Goal: Task Accomplishment & Management: Manage account settings

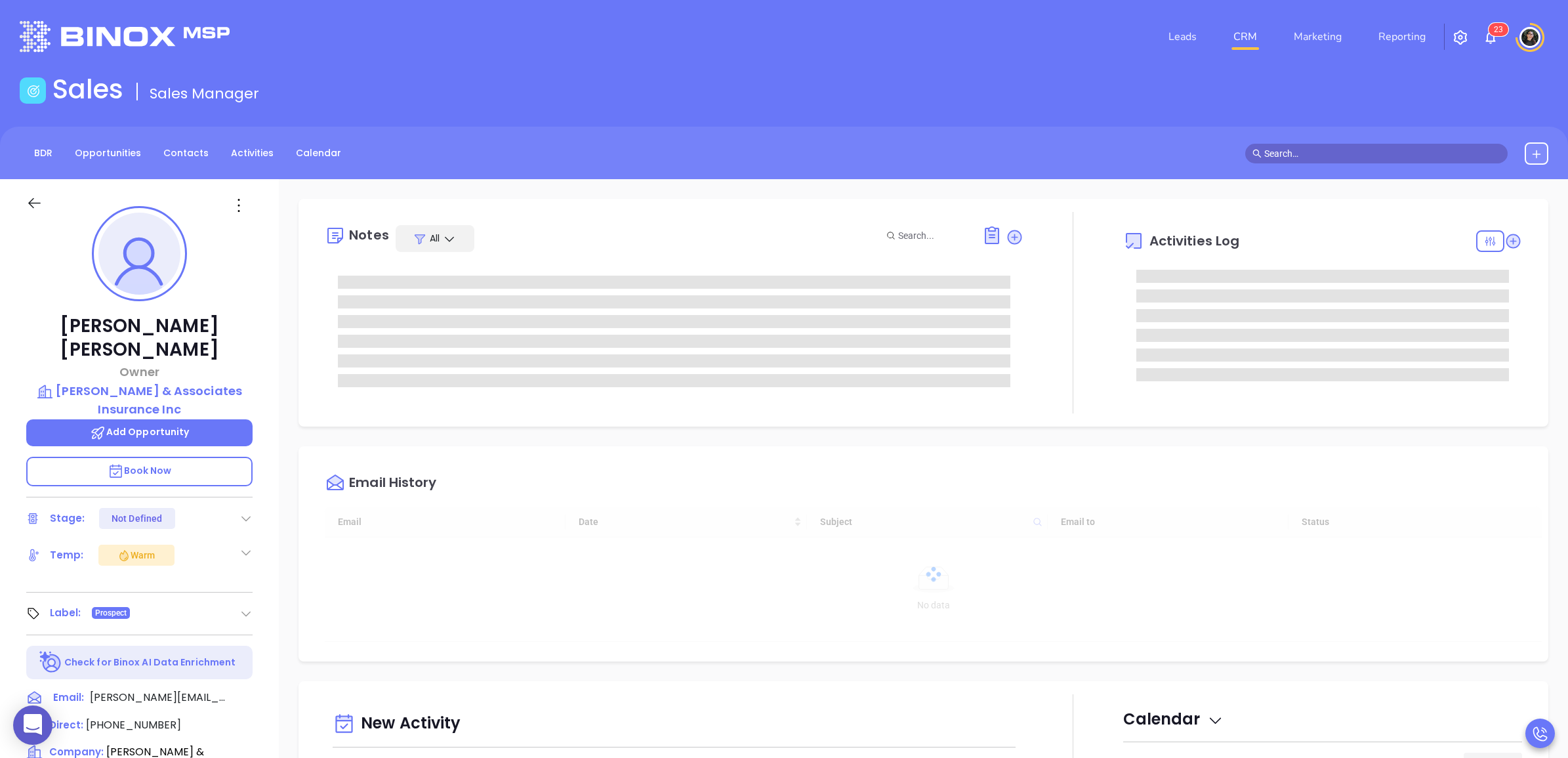
type input "[DATE]"
type input "[PERSON_NAME]"
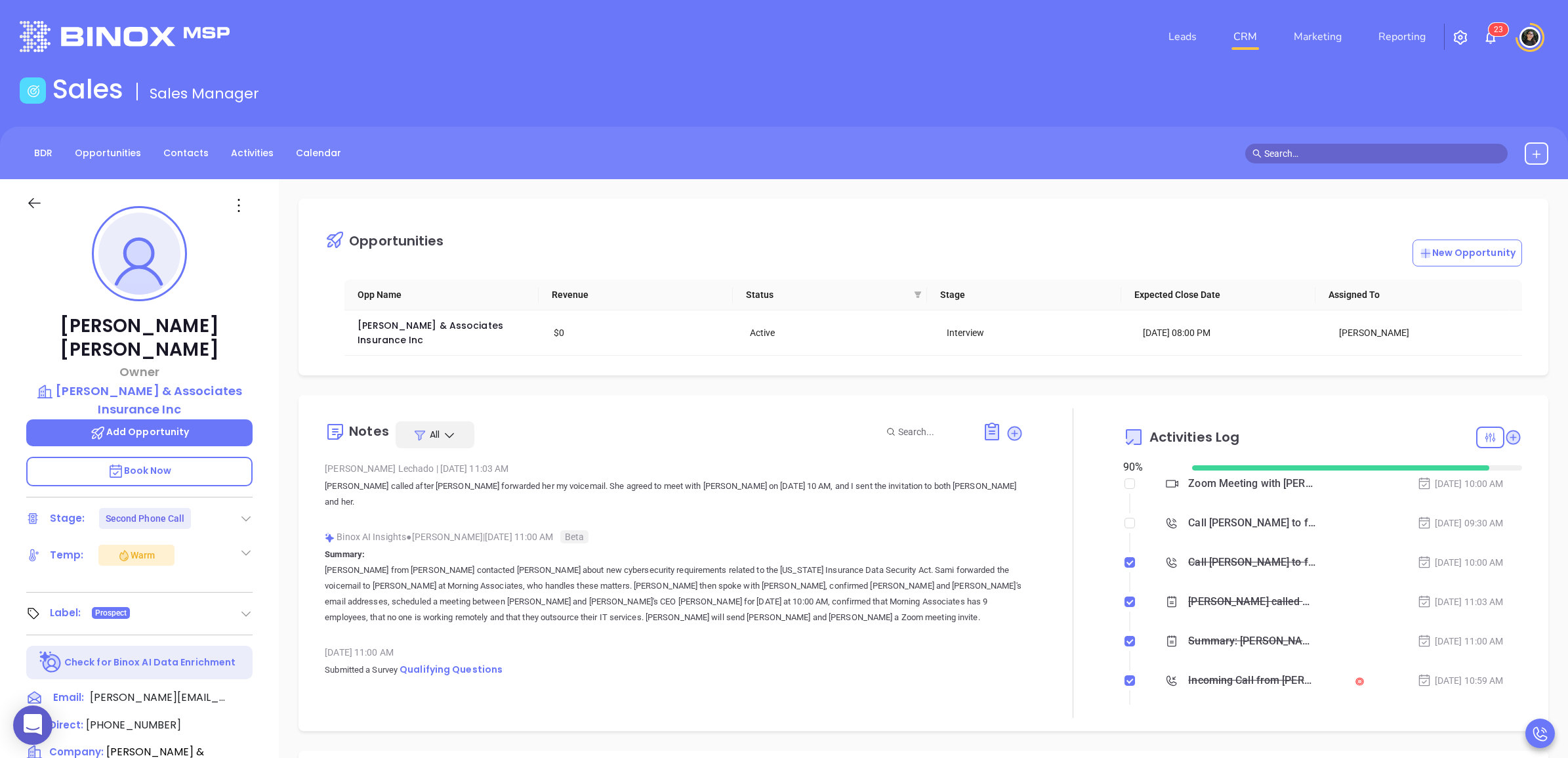
click at [1257, 478] on div "Zoom Meeting with [PERSON_NAME]" at bounding box center [1251, 484] width 127 height 19
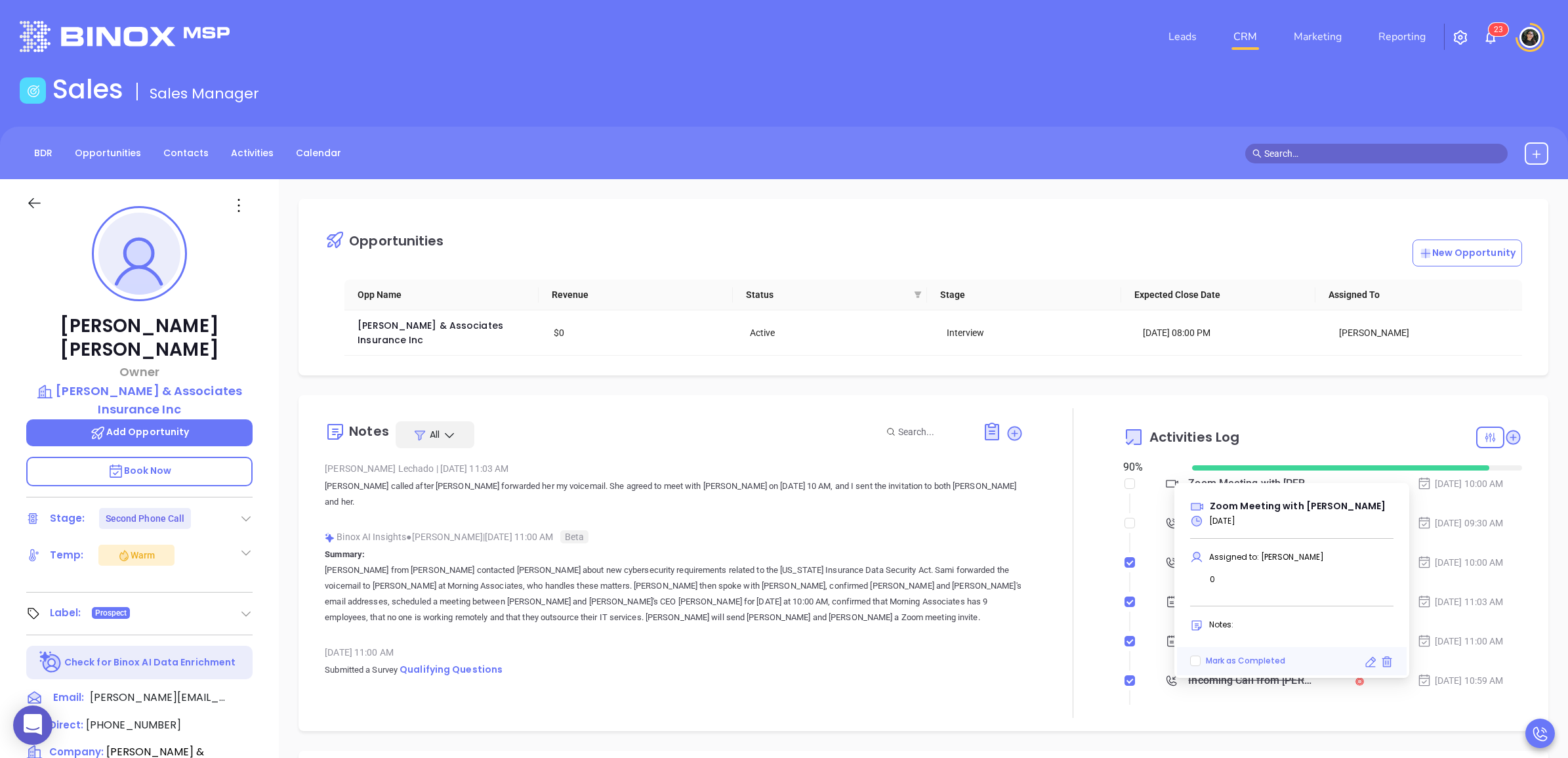
click at [458, 80] on div "Sales Sales Manager" at bounding box center [783, 92] width 1544 height 37
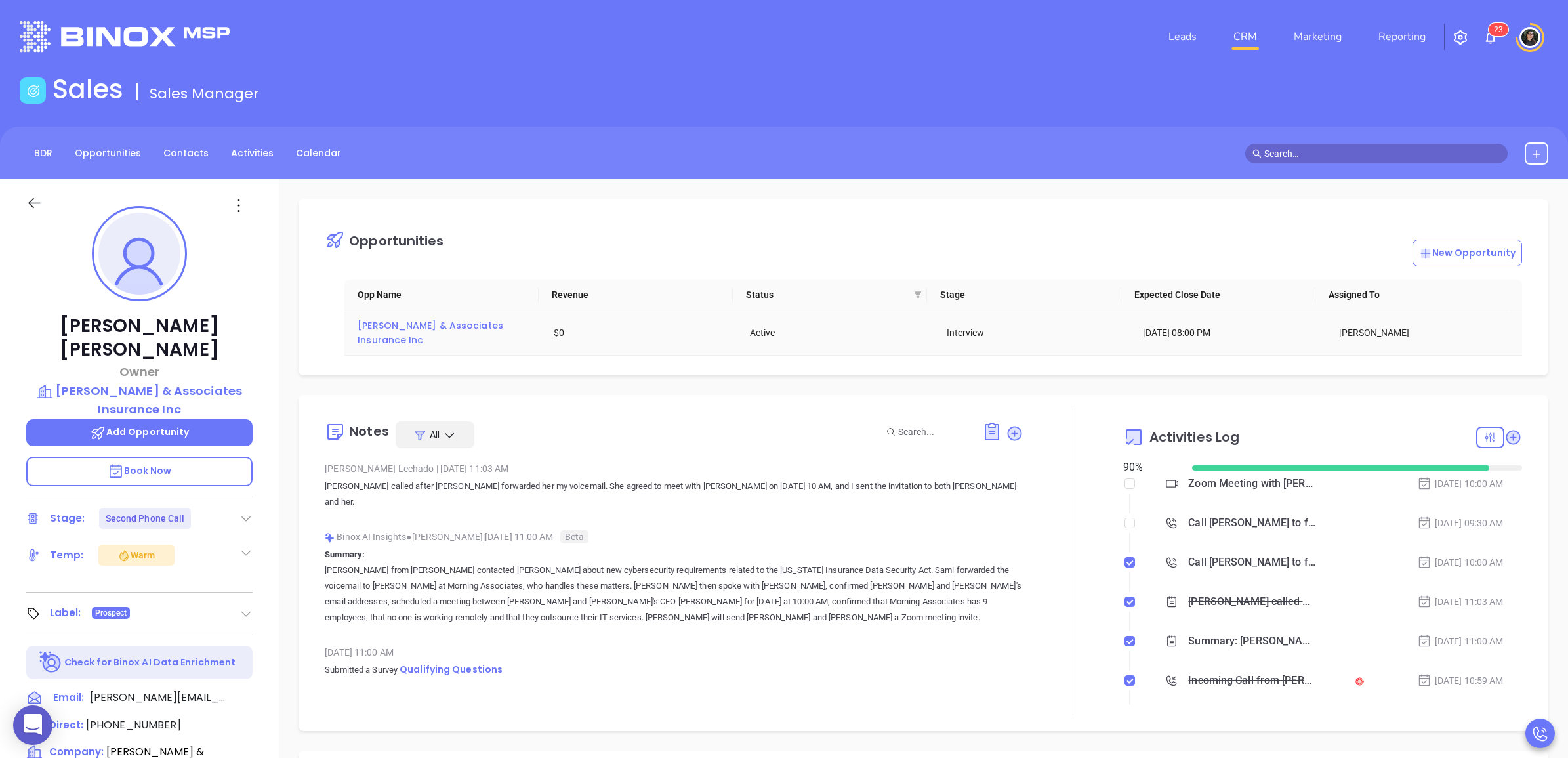
click at [421, 329] on span "[PERSON_NAME] & Associates Insurance Inc" at bounding box center [431, 332] width 148 height 27
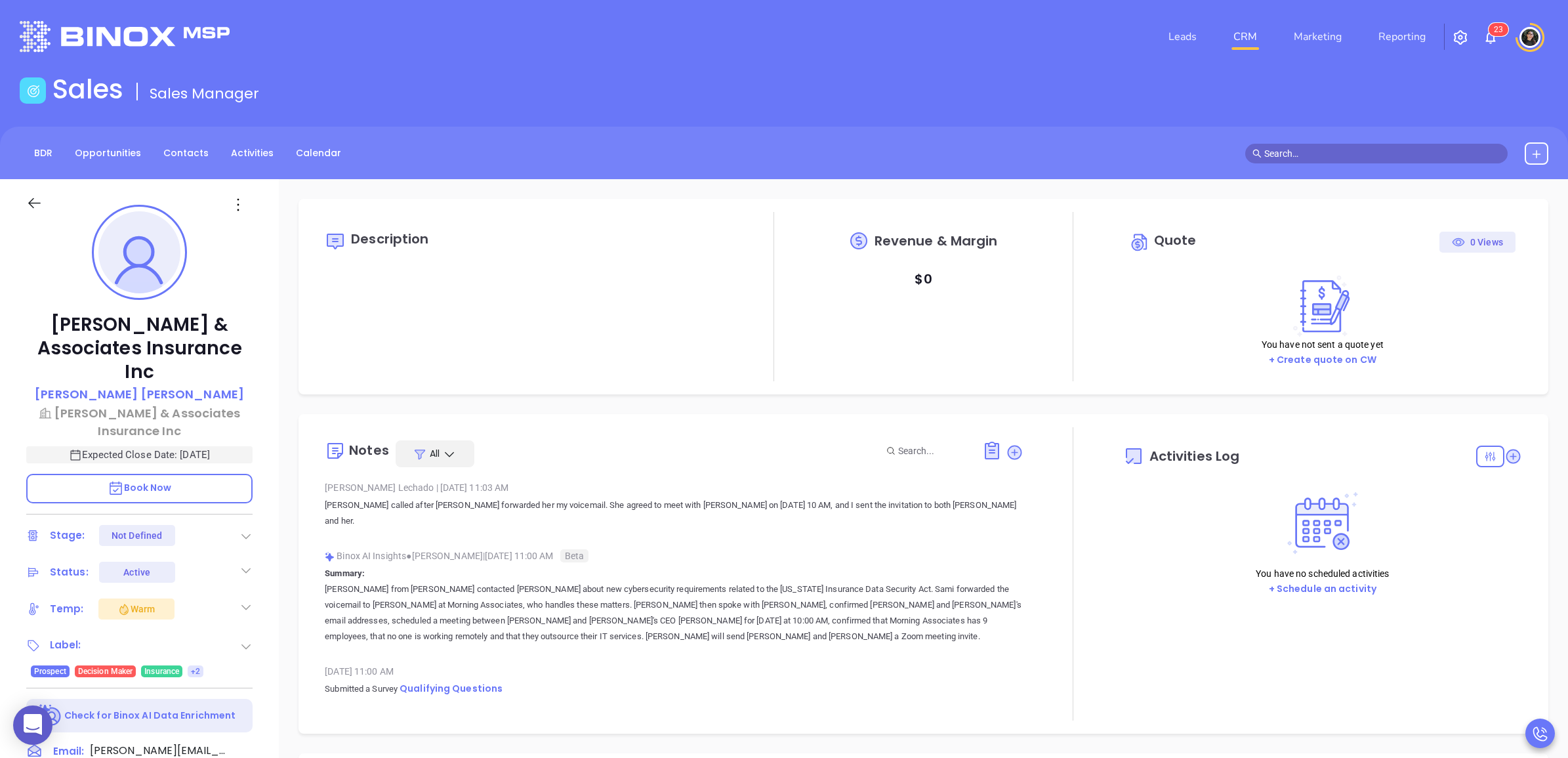
type input "10:00 am"
type input "[DATE]"
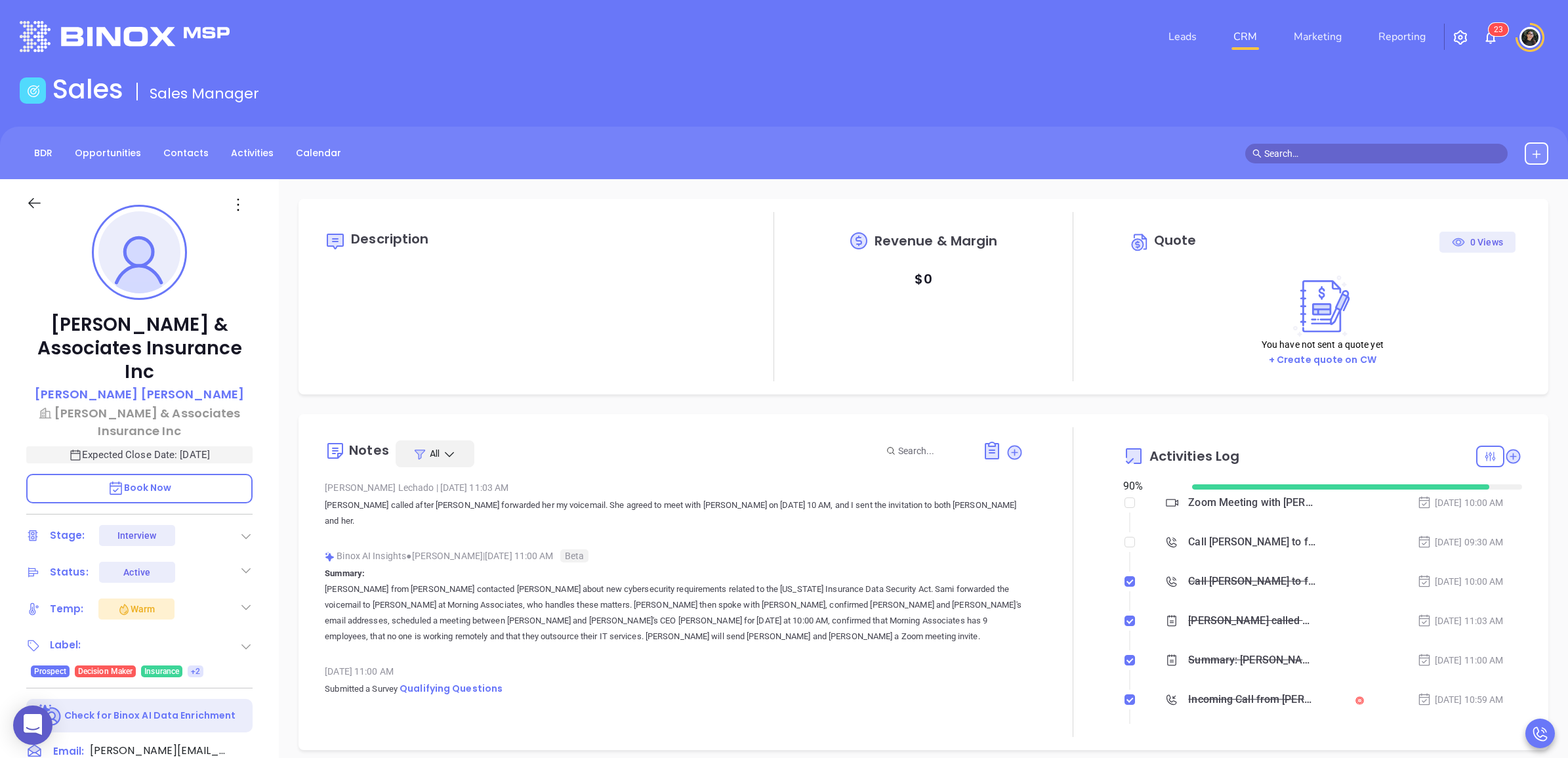
scroll to position [381, 0]
type input "[PERSON_NAME]"
click at [1487, 27] on div "Leads CRM Marketing Reporting 2 3" at bounding box center [1041, 37] width 1029 height 47
drag, startPoint x: 1487, startPoint y: 27, endPoint x: 1489, endPoint y: 53, distance: 26.1
click at [1489, 53] on div "Leads CRM Marketing Reporting 2 3" at bounding box center [1041, 37] width 1029 height 47
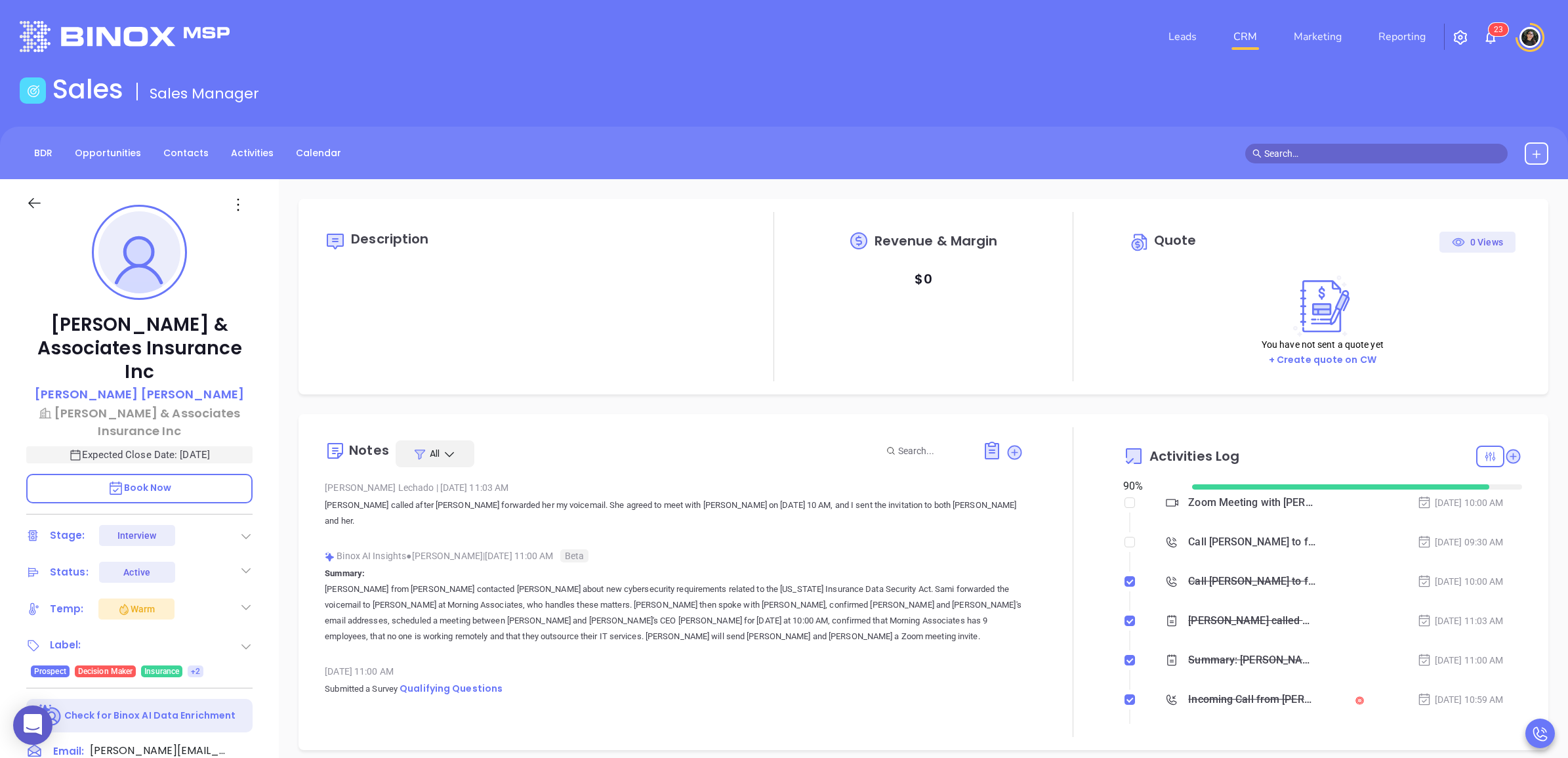
click at [1494, 6] on header "Leads CRM Marketing Reporting 2 3 Financial Leads Leads" at bounding box center [783, 37] width 1529 height 74
click at [1495, 25] on span "2" at bounding box center [1495, 29] width 4 height 9
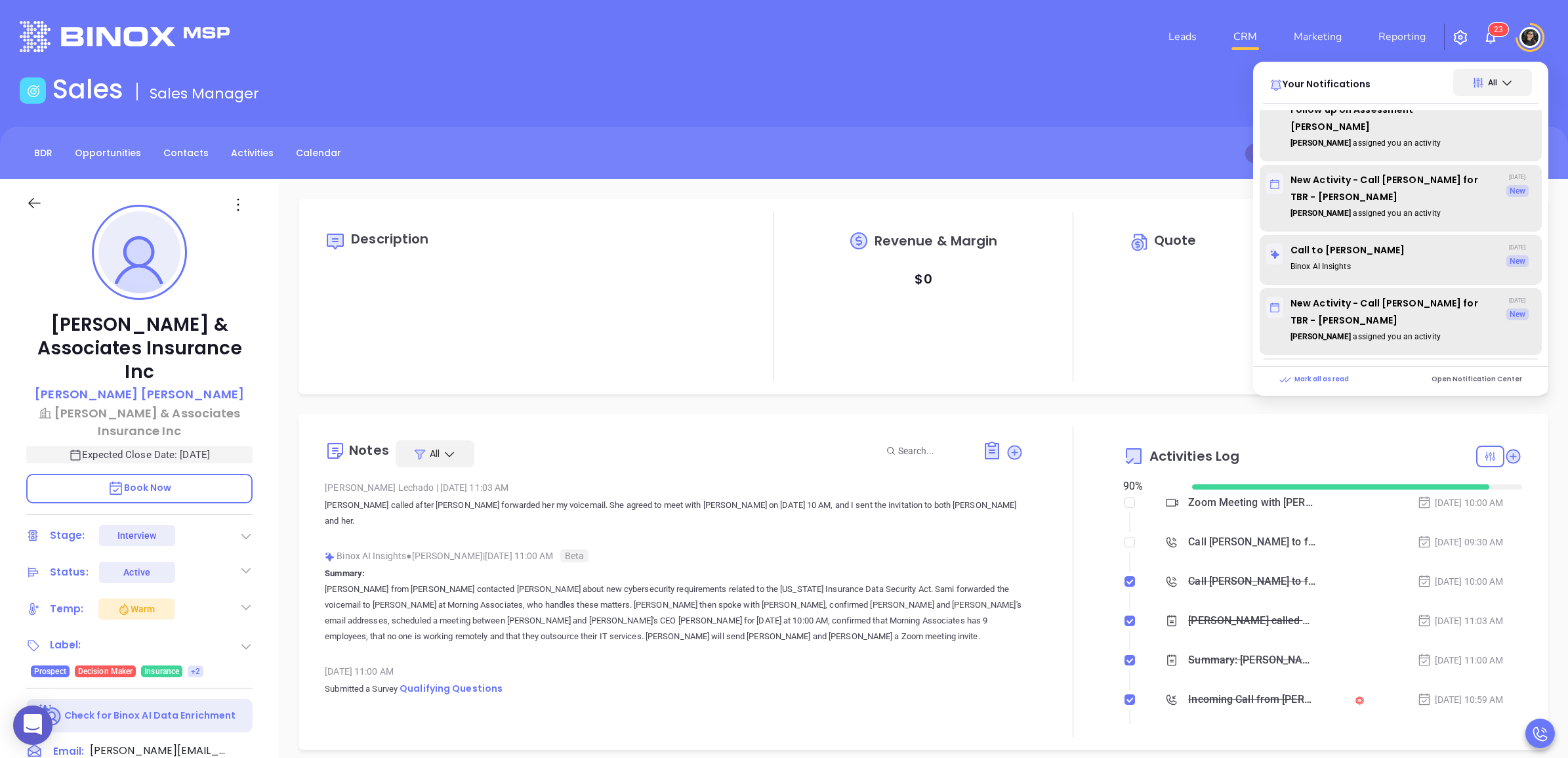
scroll to position [0, 0]
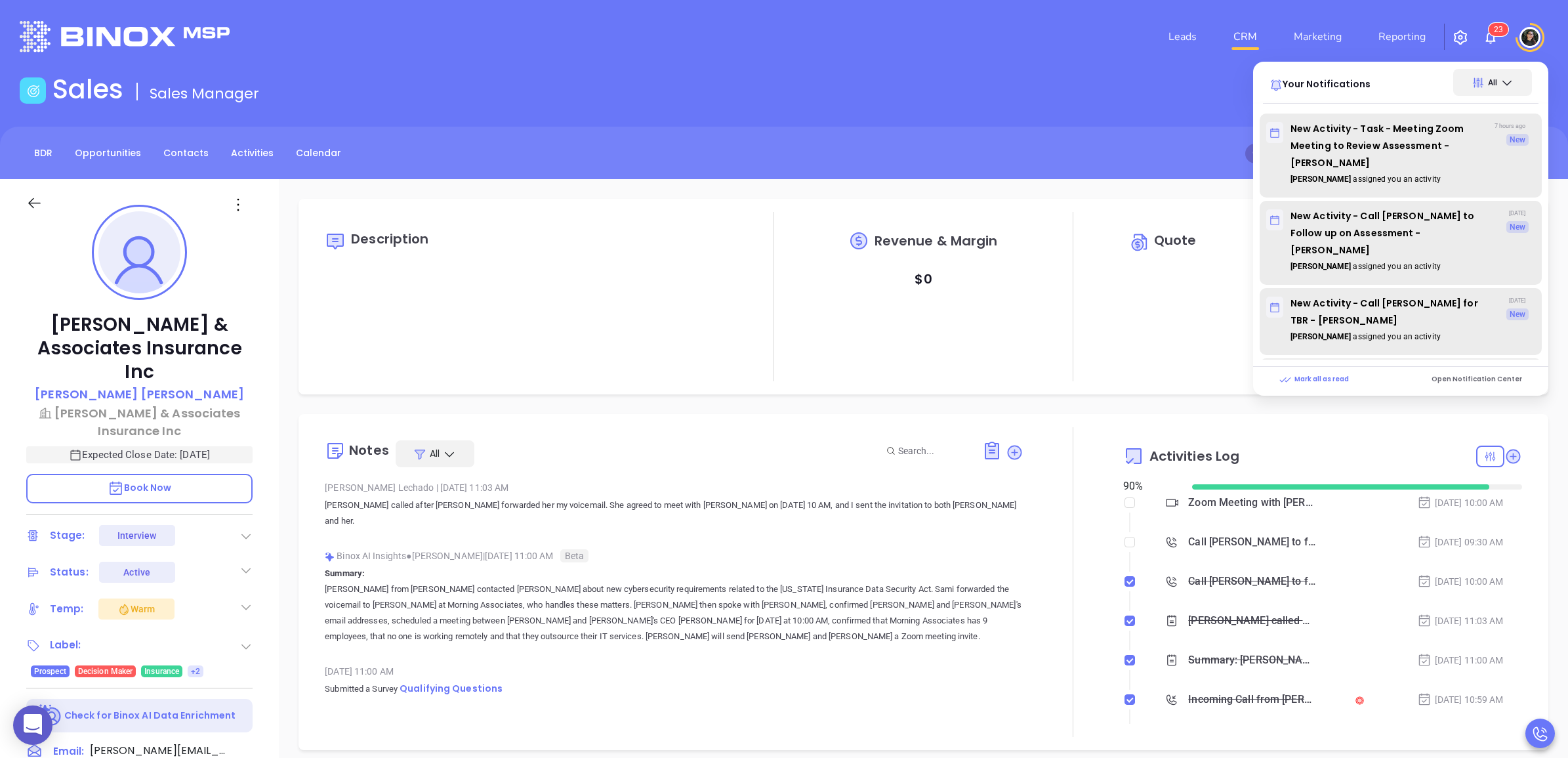
click at [1258, 35] on link "CRM" at bounding box center [1245, 37] width 34 height 26
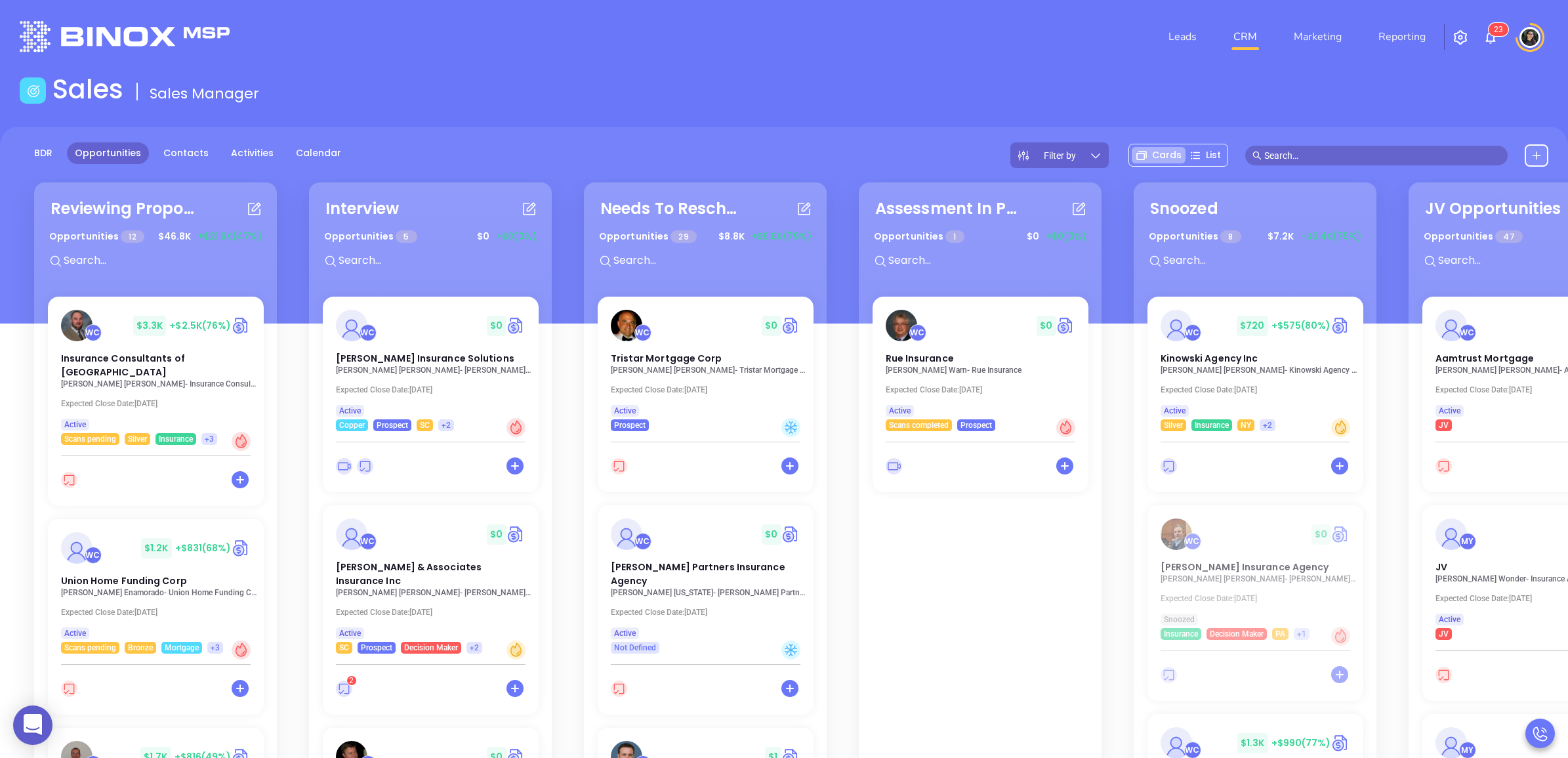
click at [1388, 152] on input "text" at bounding box center [1382, 155] width 237 height 14
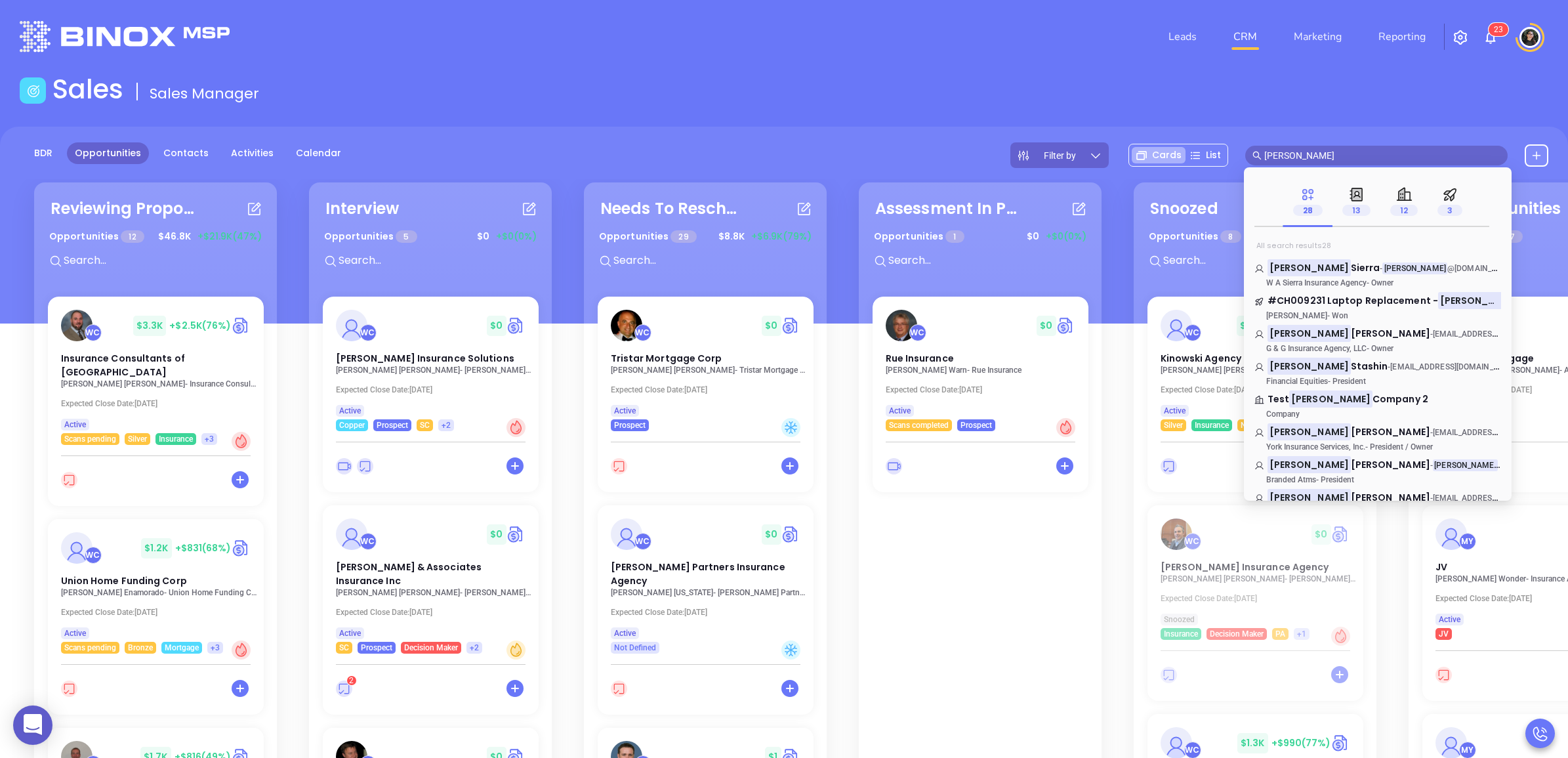
drag, startPoint x: 1384, startPoint y: 148, endPoint x: 1376, endPoint y: 148, distance: 8.0
click at [1381, 148] on input "[PERSON_NAME]" at bounding box center [1382, 155] width 237 height 14
click at [1374, 148] on input "[PERSON_NAME]" at bounding box center [1382, 155] width 237 height 14
type input "w"
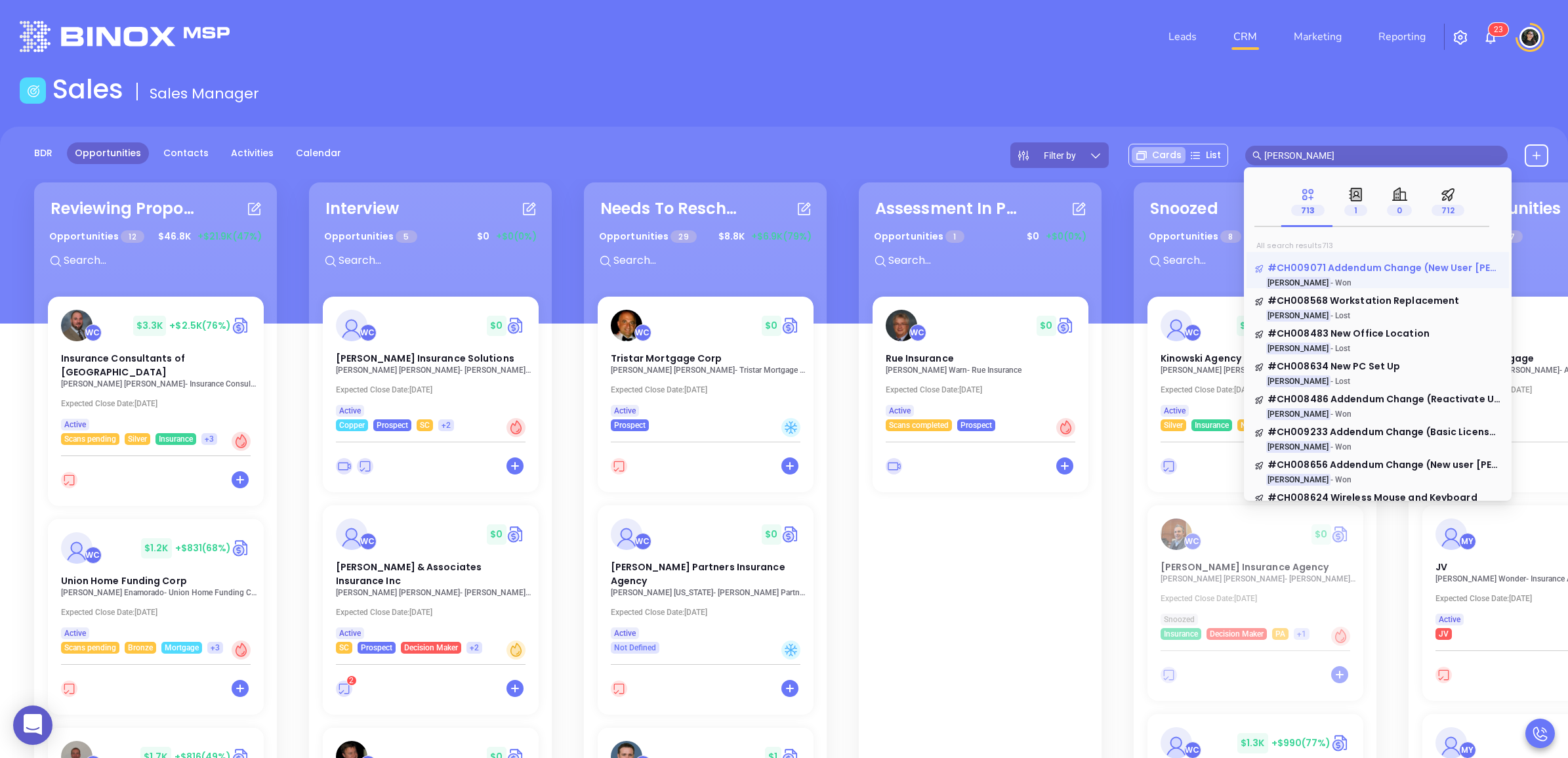
type input "[PERSON_NAME]"
click at [1359, 266] on span "#CH009071 Addendum Change (New User [PERSON_NAME])" at bounding box center [1413, 267] width 291 height 13
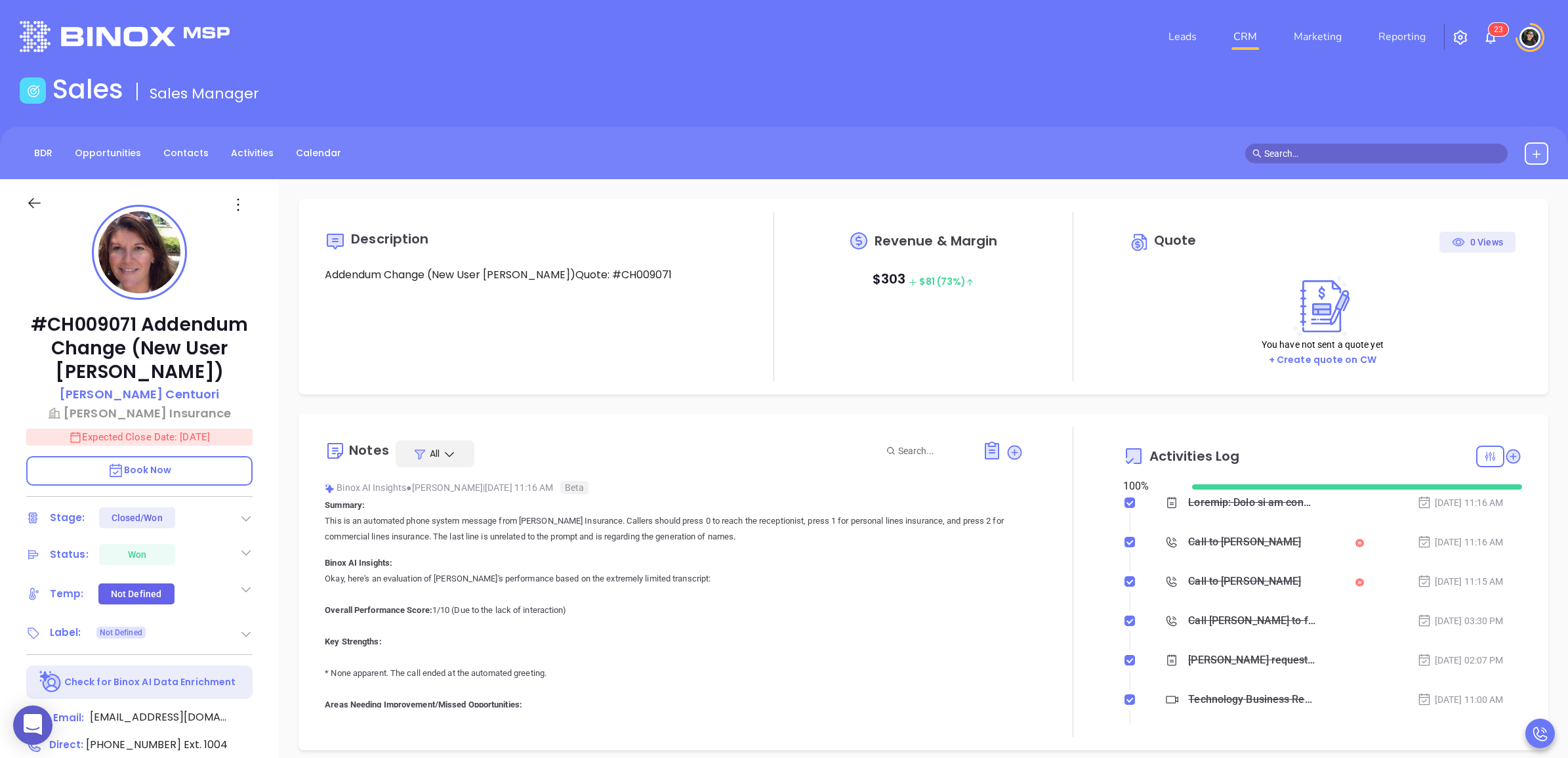
type input "[DATE]"
type input "[PERSON_NAME]"
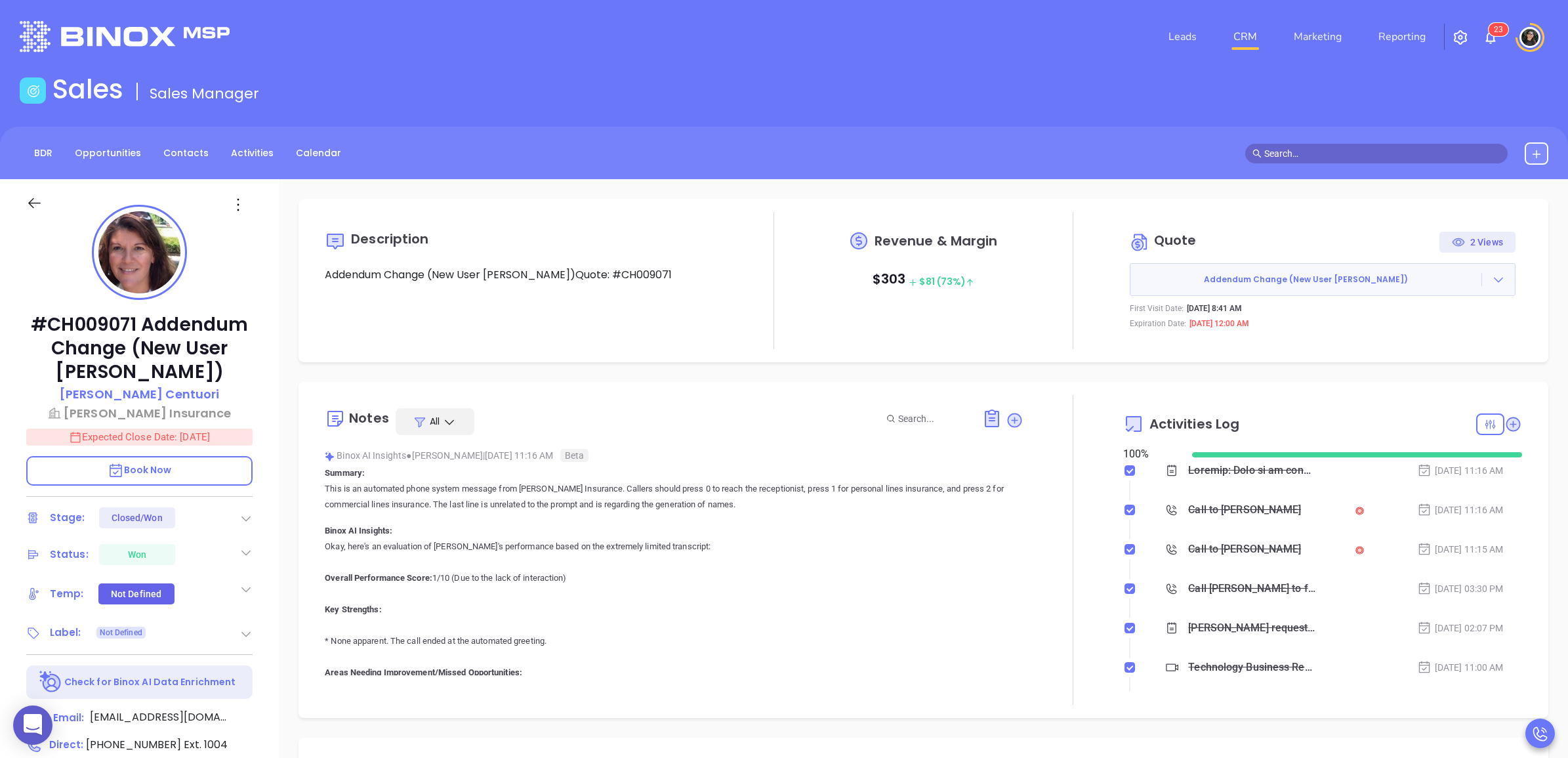
click at [1392, 138] on div "BDR Opportunities Contacts Activities Calendar" at bounding box center [784, 153] width 1568 height 53
click at [1395, 147] on input "text" at bounding box center [1382, 153] width 237 height 14
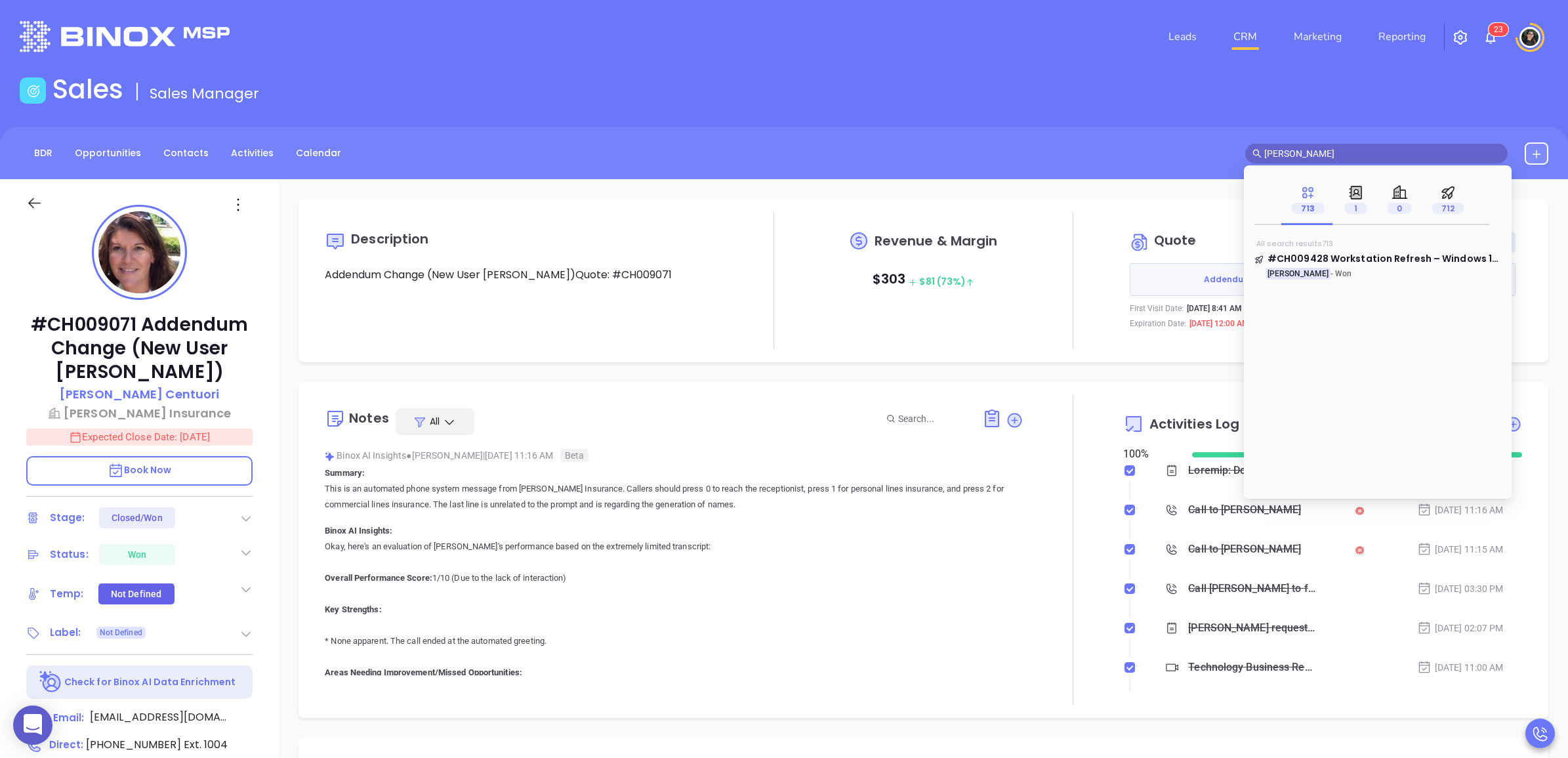
scroll to position [1148, 0]
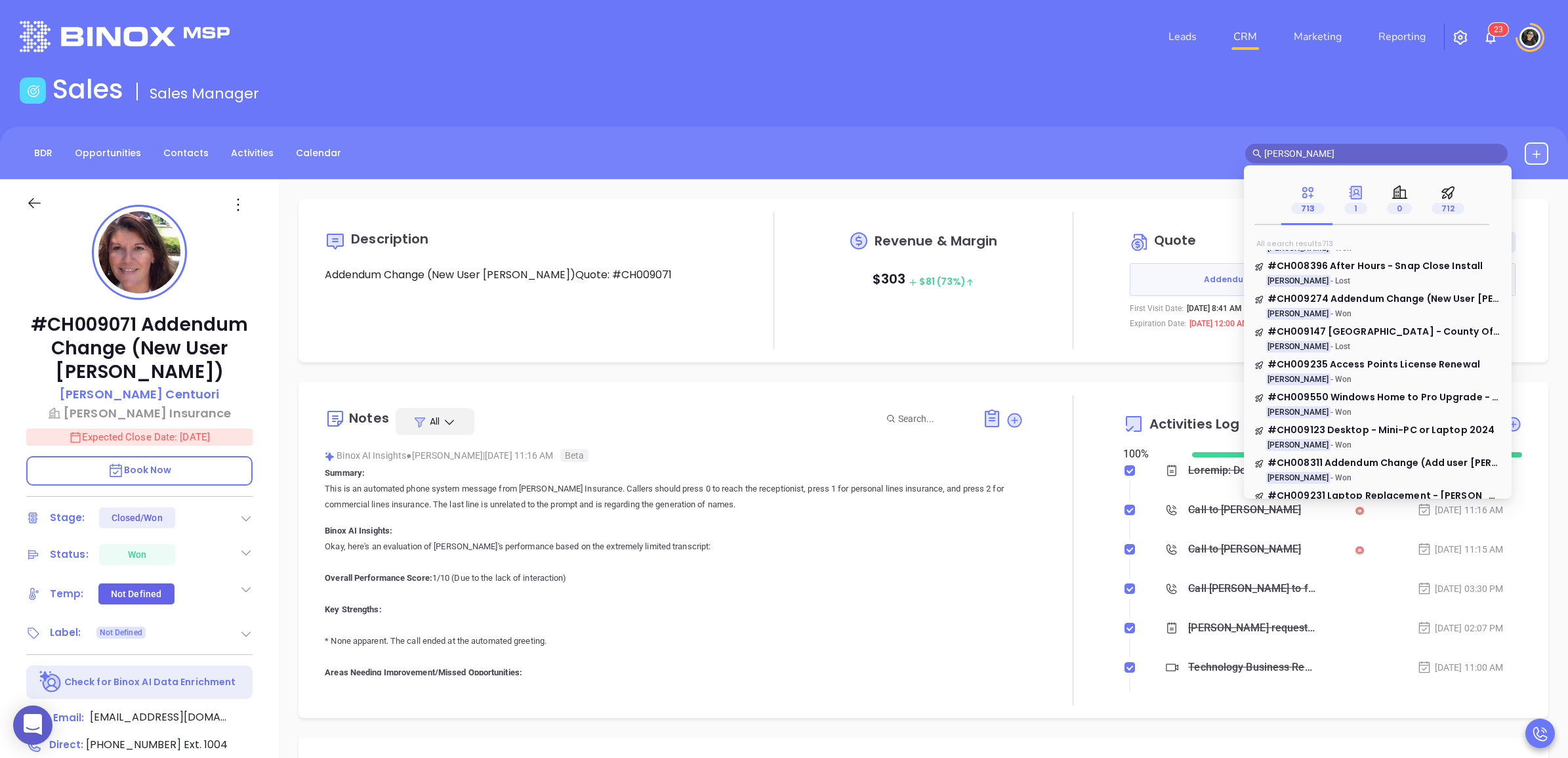
type input "[PERSON_NAME]"
click at [1353, 212] on span "1" at bounding box center [1355, 208] width 23 height 11
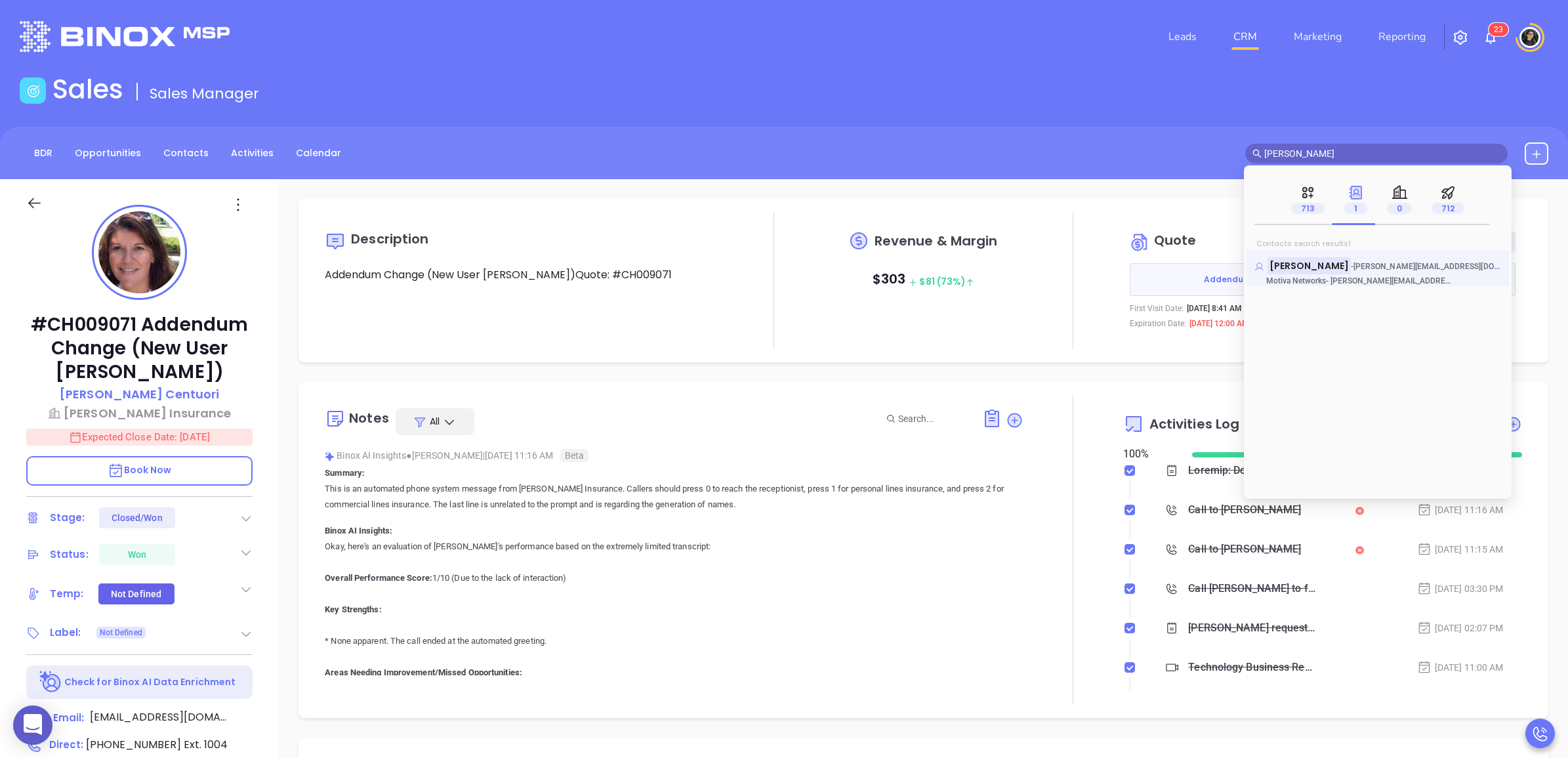
click at [1318, 270] on mark "[PERSON_NAME]" at bounding box center [1309, 266] width 83 height 17
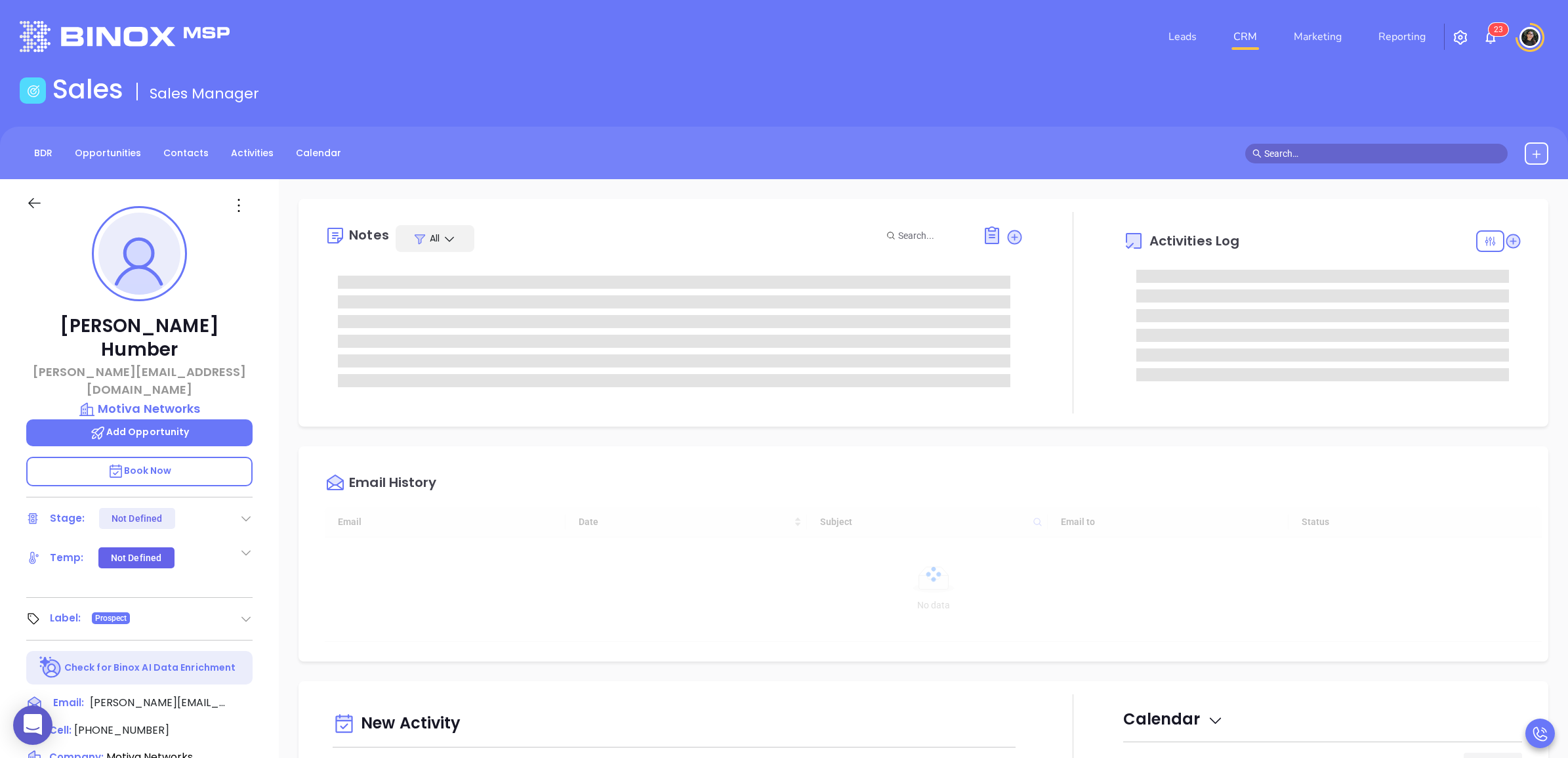
type input "[DATE]"
type input "[PERSON_NAME]"
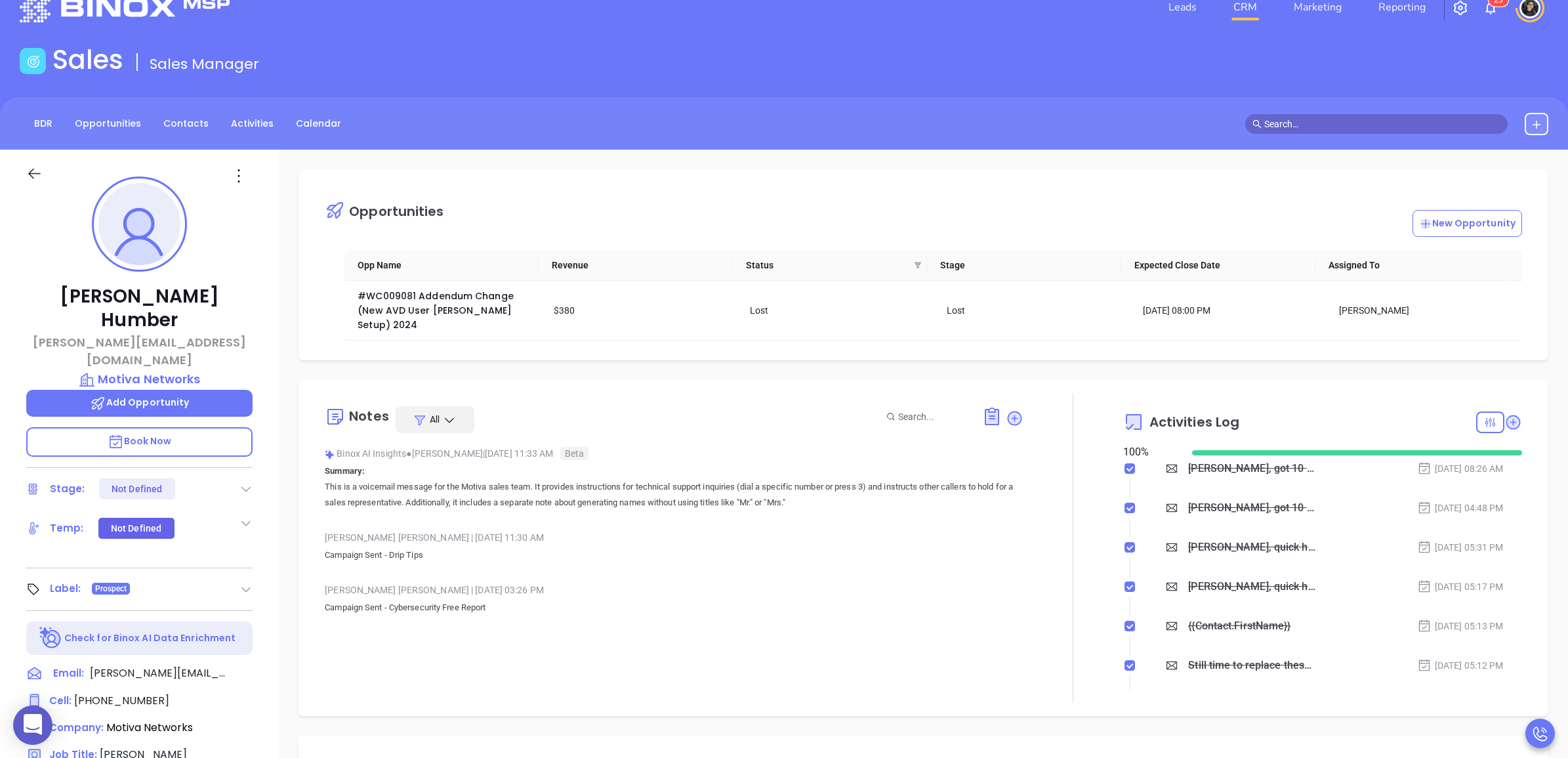
scroll to position [0, 0]
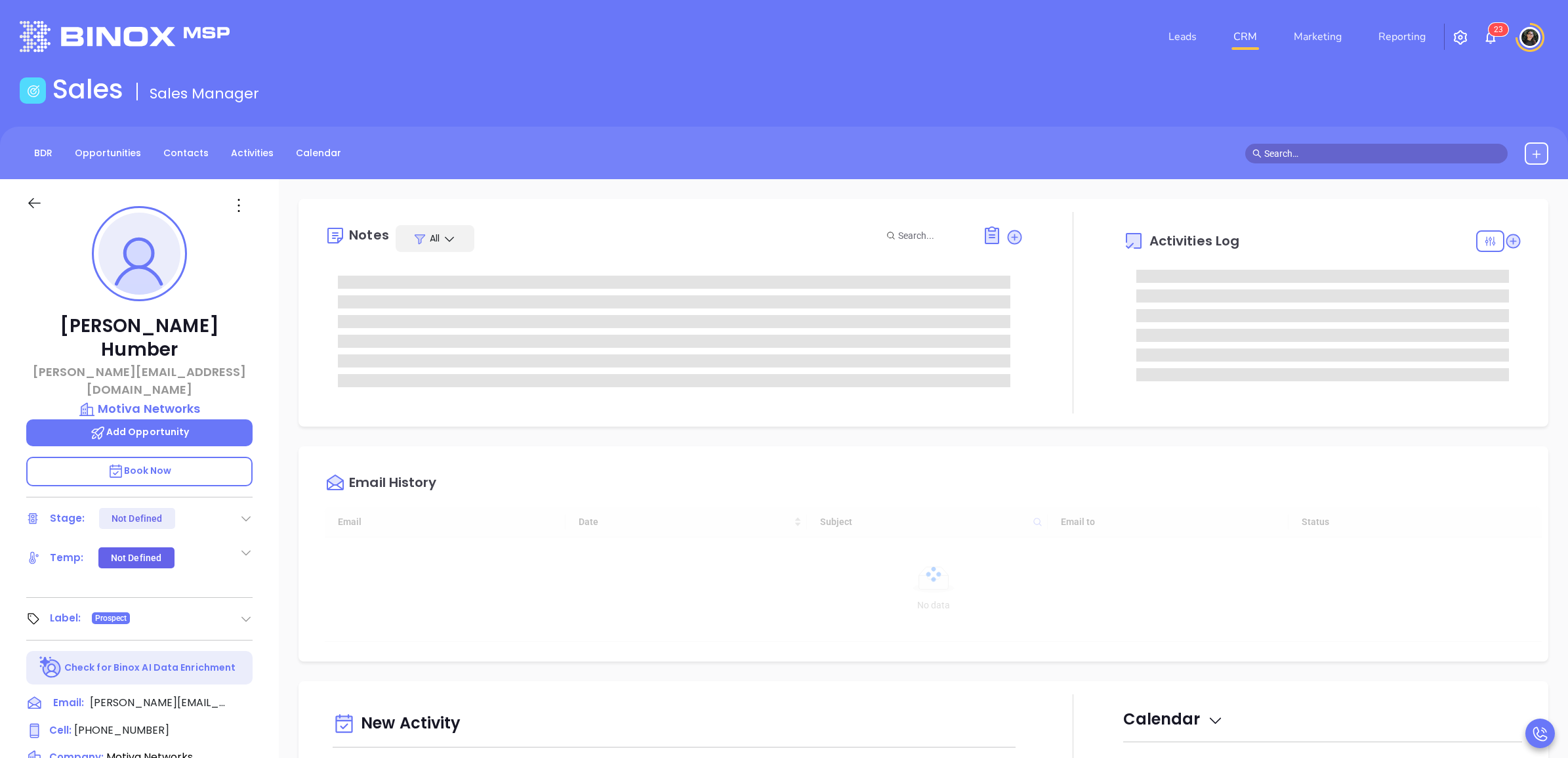
type input "[DATE]"
type input "[PERSON_NAME]"
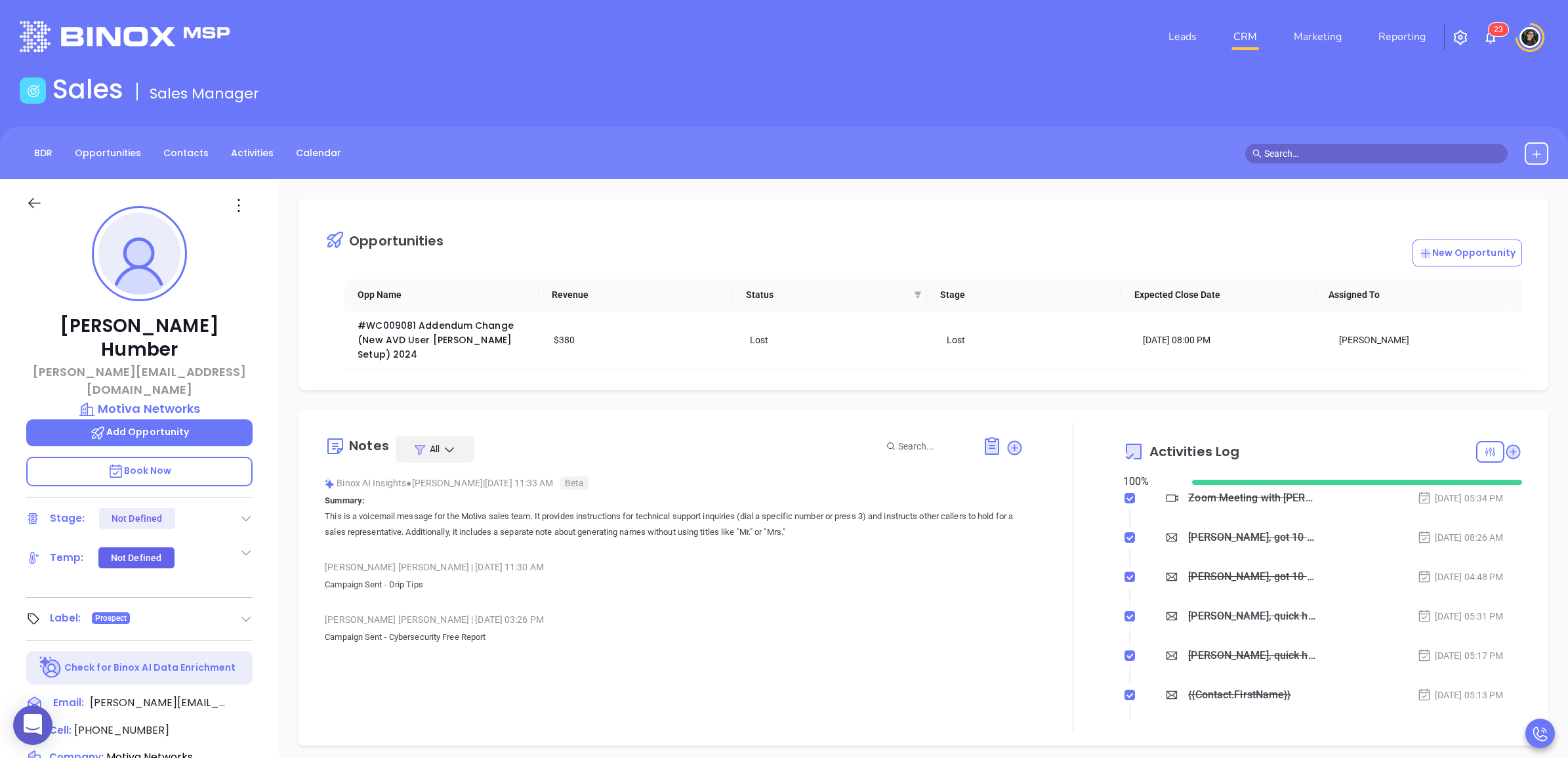
click at [1239, 498] on div "Zoom Meeting with [PERSON_NAME]" at bounding box center [1251, 498] width 127 height 19
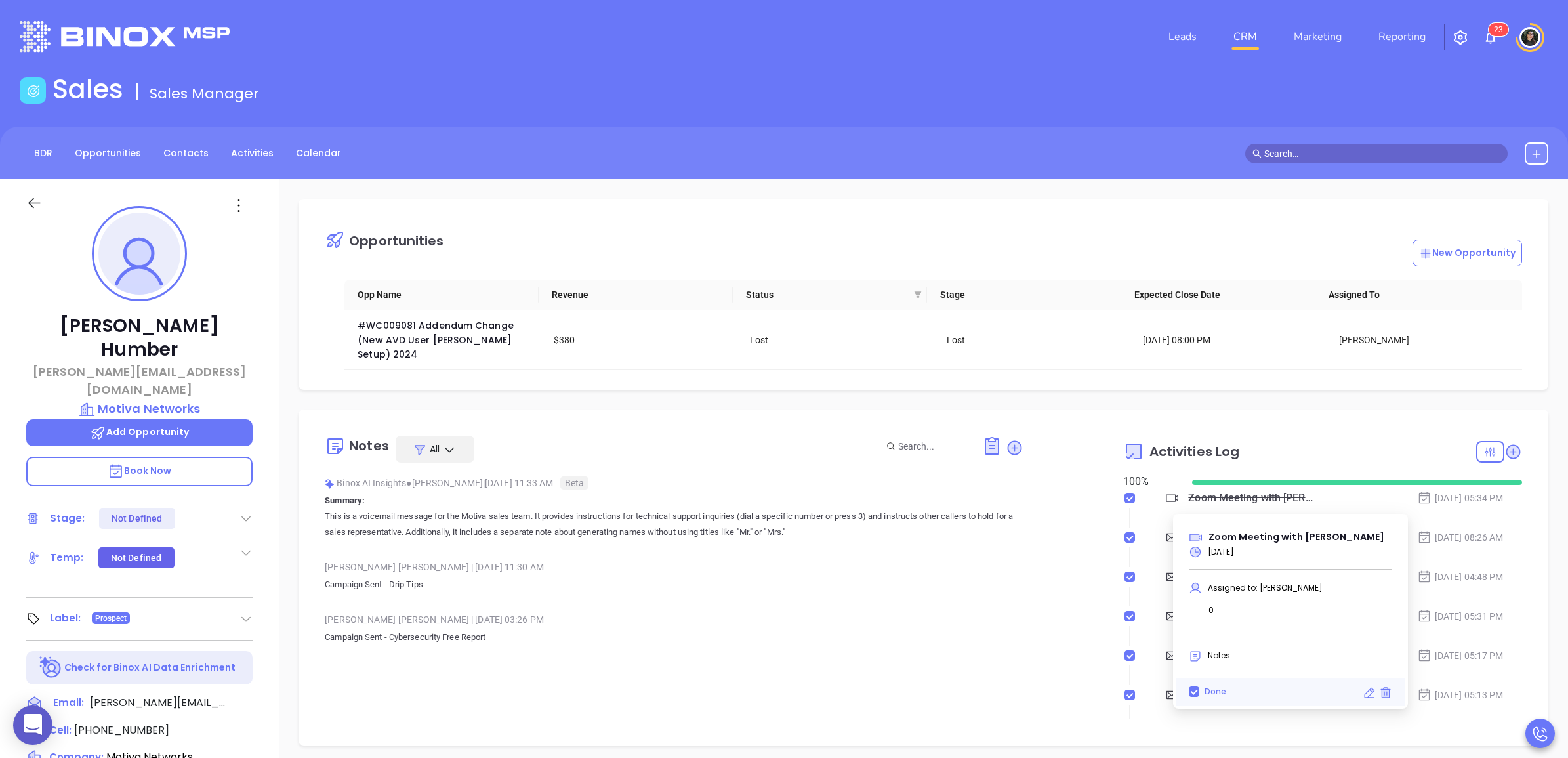
click at [1305, 446] on div "Activities Log" at bounding box center [1322, 451] width 399 height 32
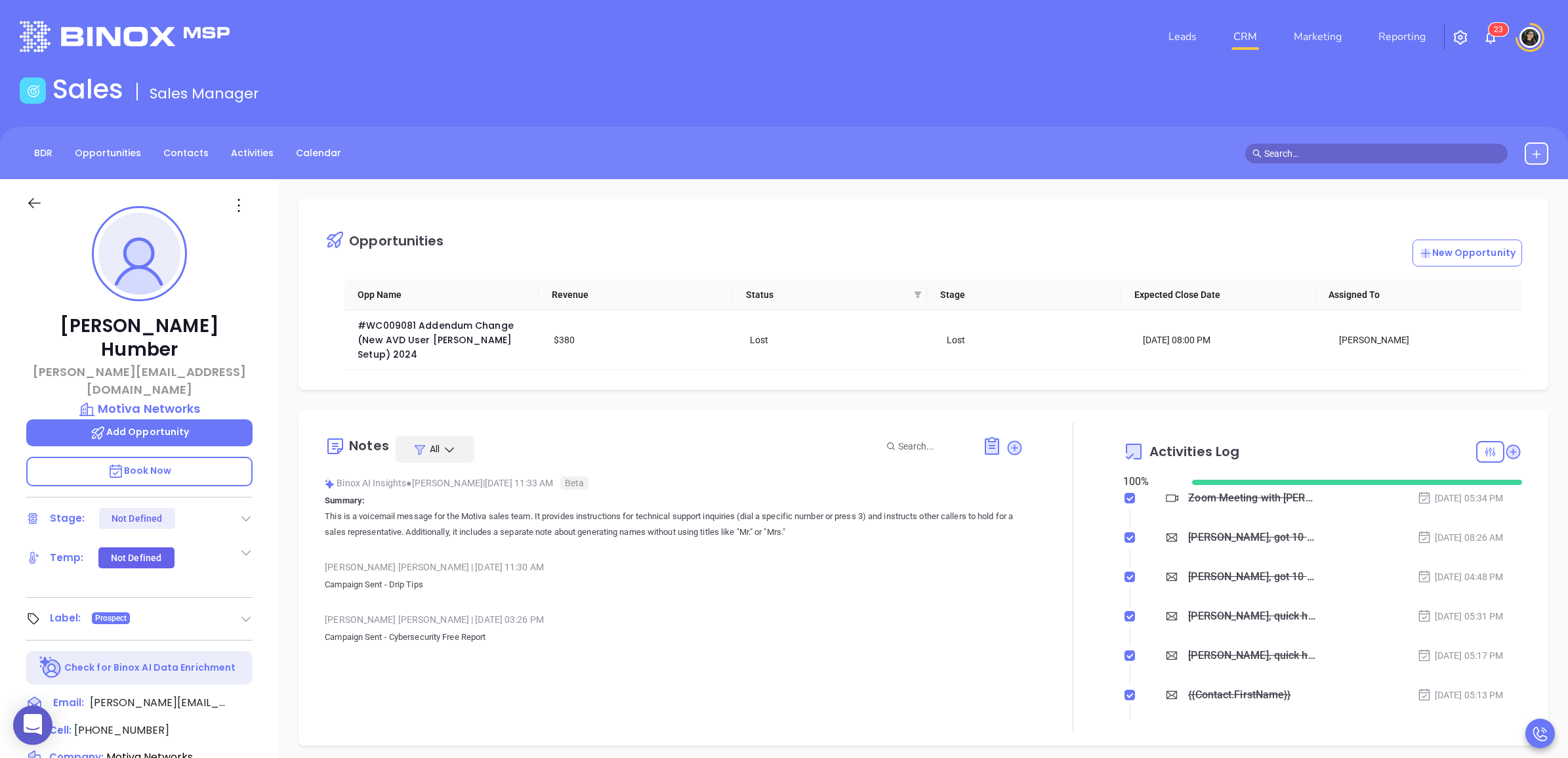
click at [1262, 500] on div "Zoom Meeting with [PERSON_NAME]" at bounding box center [1251, 498] width 127 height 19
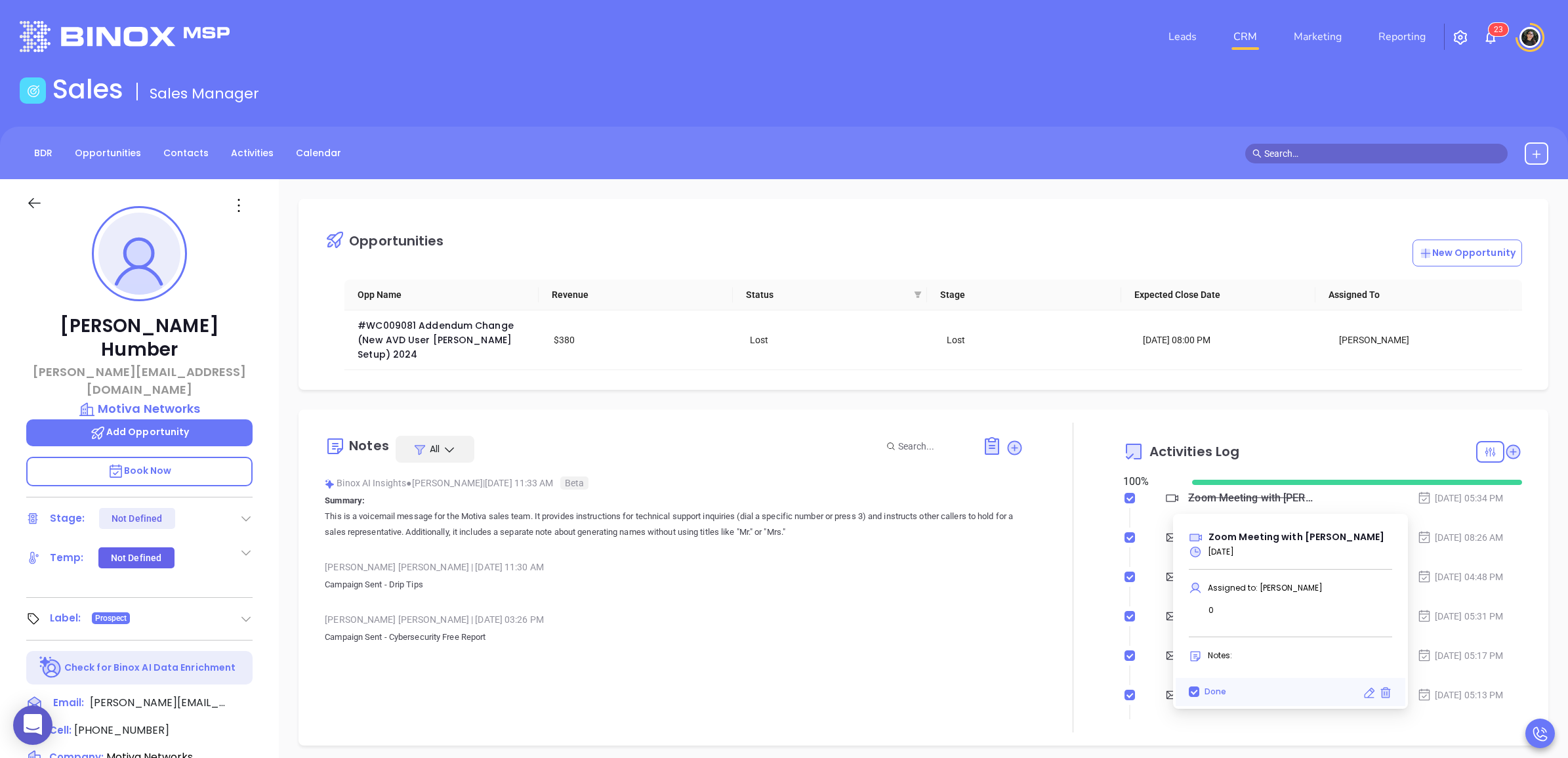
click at [1249, 421] on div "Notes All Binox AI Insights ● Carla Humber | Jun 9, 2025 11:33 AM Beta Summary:…" at bounding box center [923, 577] width 1249 height 336
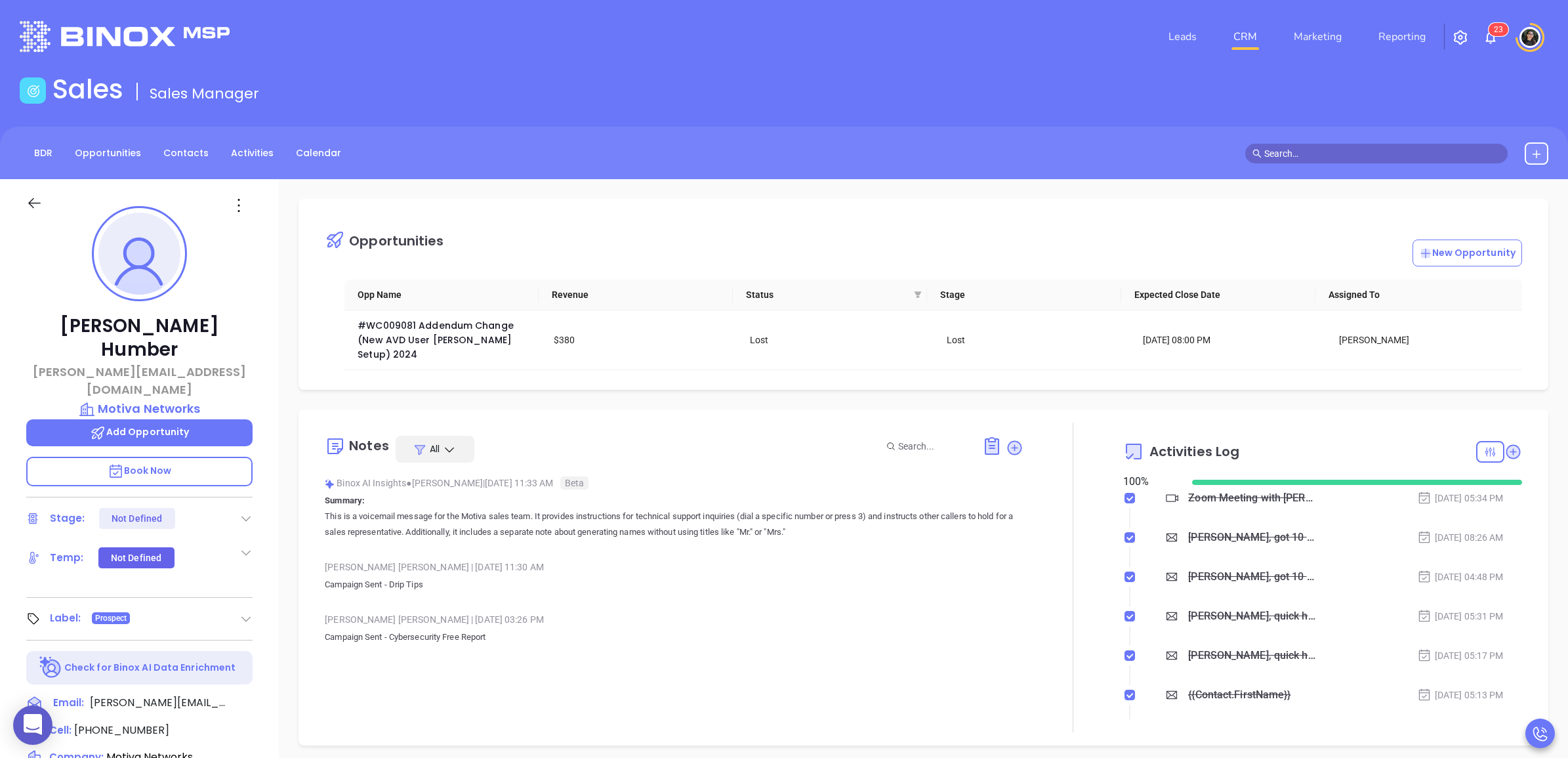
click at [1228, 507] on div "Zoom Meeting with [PERSON_NAME]" at bounding box center [1251, 498] width 127 height 19
click at [1323, 428] on div "Activities Log 100 % Zoom Meeting with Walter Aug 28, 2025 | 05:34 PM Carla, go…" at bounding box center [1322, 577] width 399 height 309
click at [1223, 503] on div "Zoom Meeting with [PERSON_NAME]" at bounding box center [1251, 498] width 127 height 19
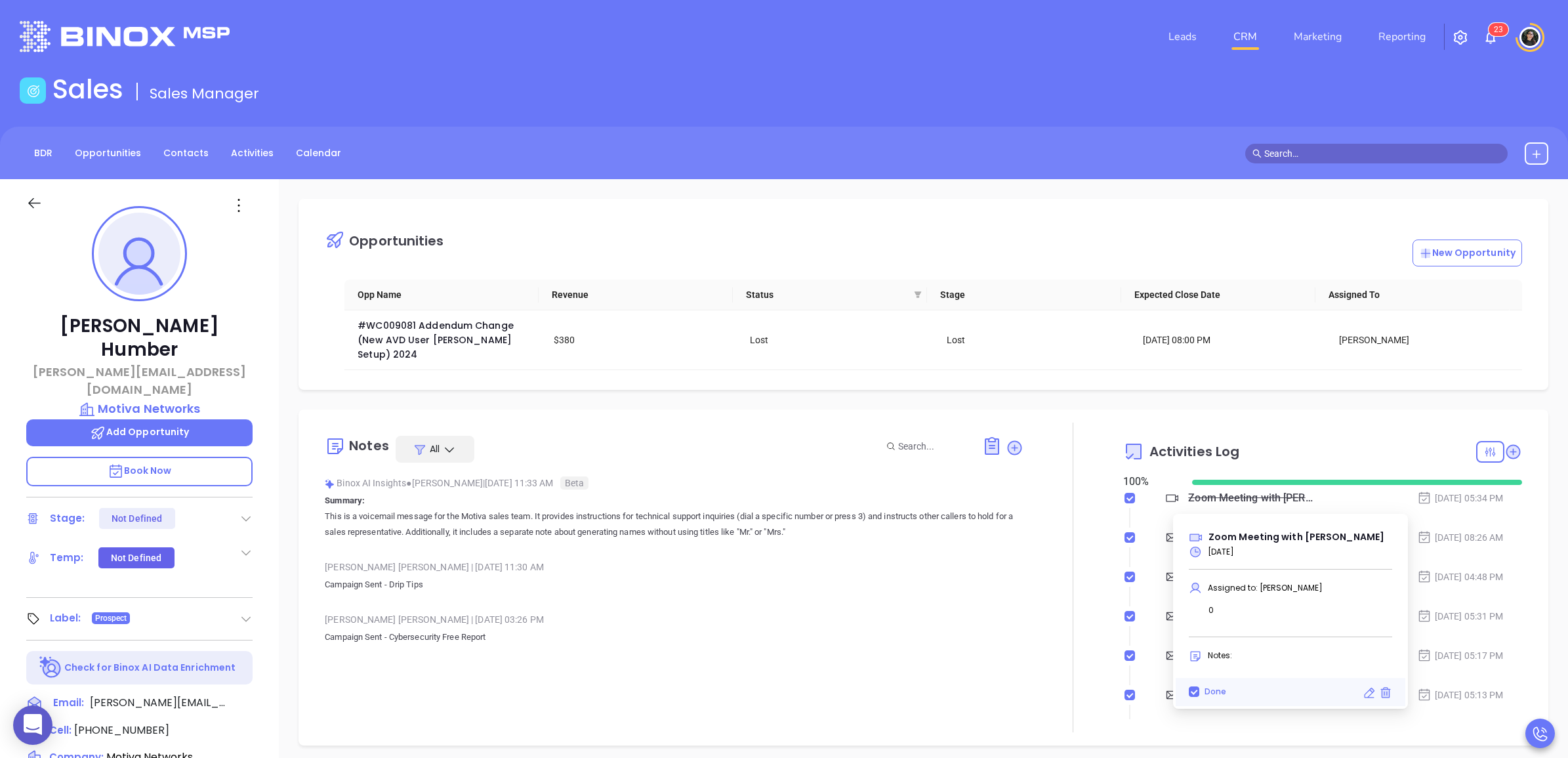
click at [1281, 437] on div "Activities Log 100 % Zoom Meeting with Walter Aug 28, 2025 | 05:34 PM Carla, go…" at bounding box center [1322, 577] width 399 height 309
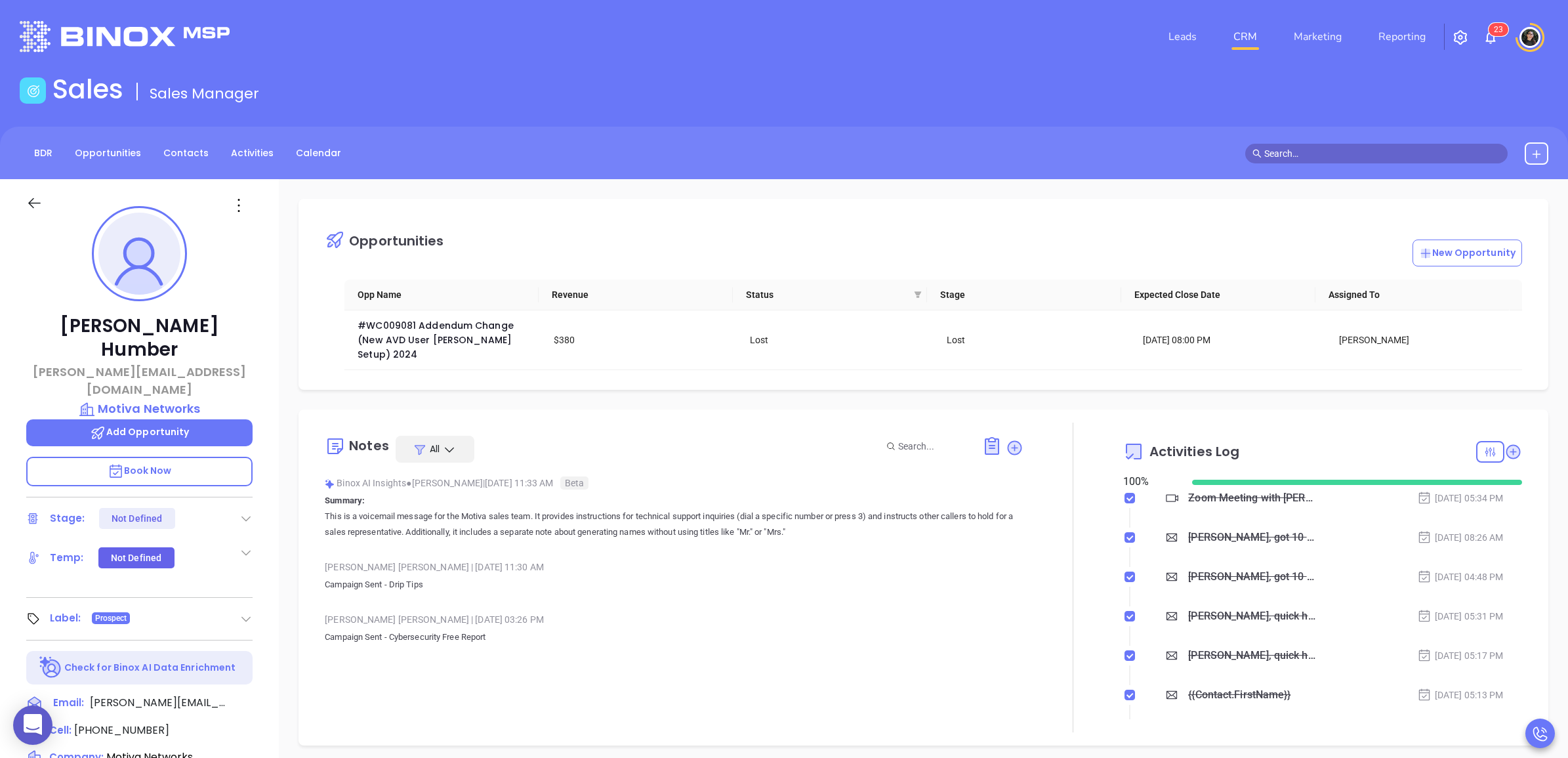
click at [1228, 503] on div "Zoom Meeting with [PERSON_NAME]" at bounding box center [1251, 498] width 127 height 19
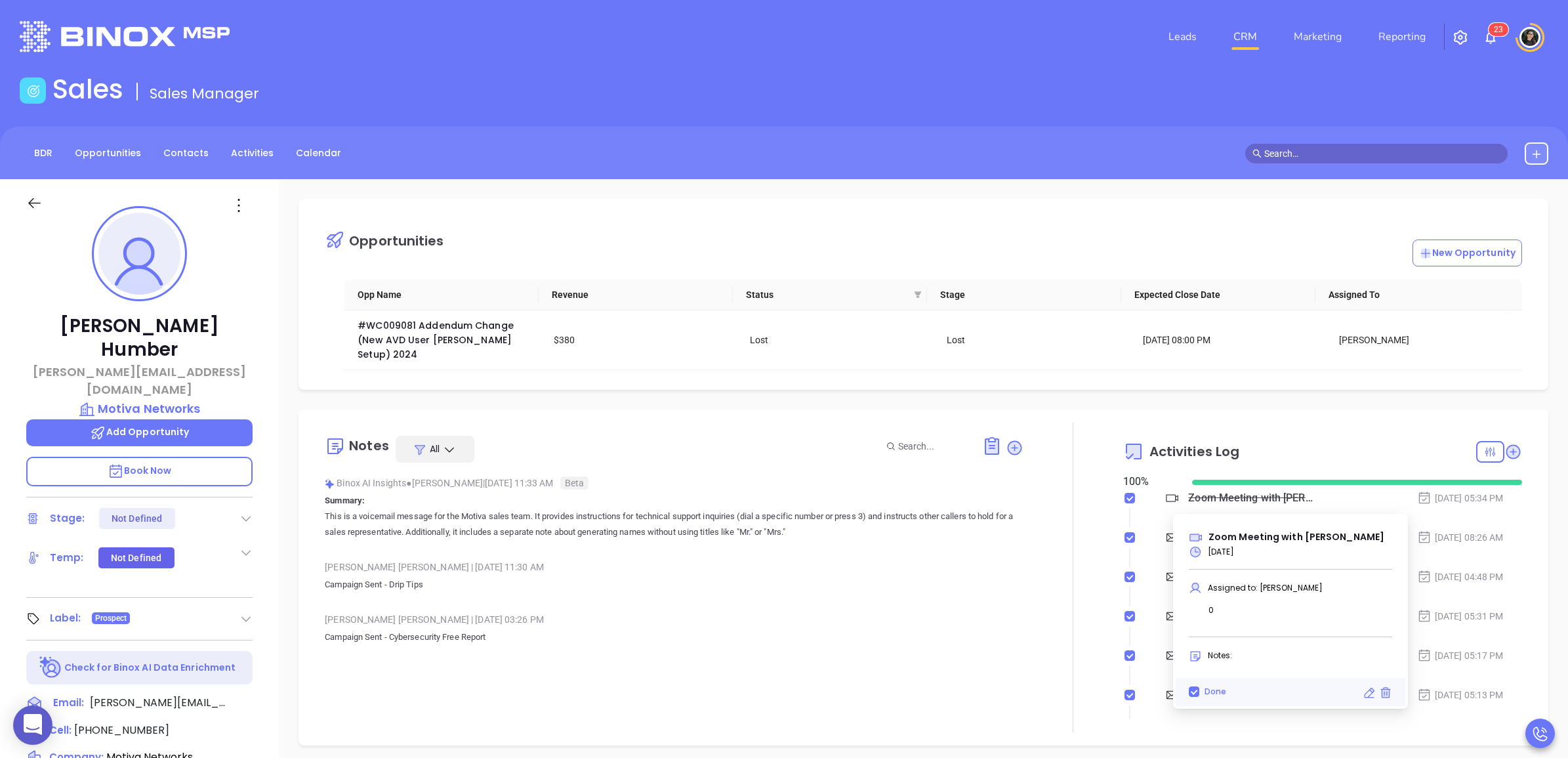
click at [1268, 457] on div "Activities Log" at bounding box center [1322, 451] width 399 height 32
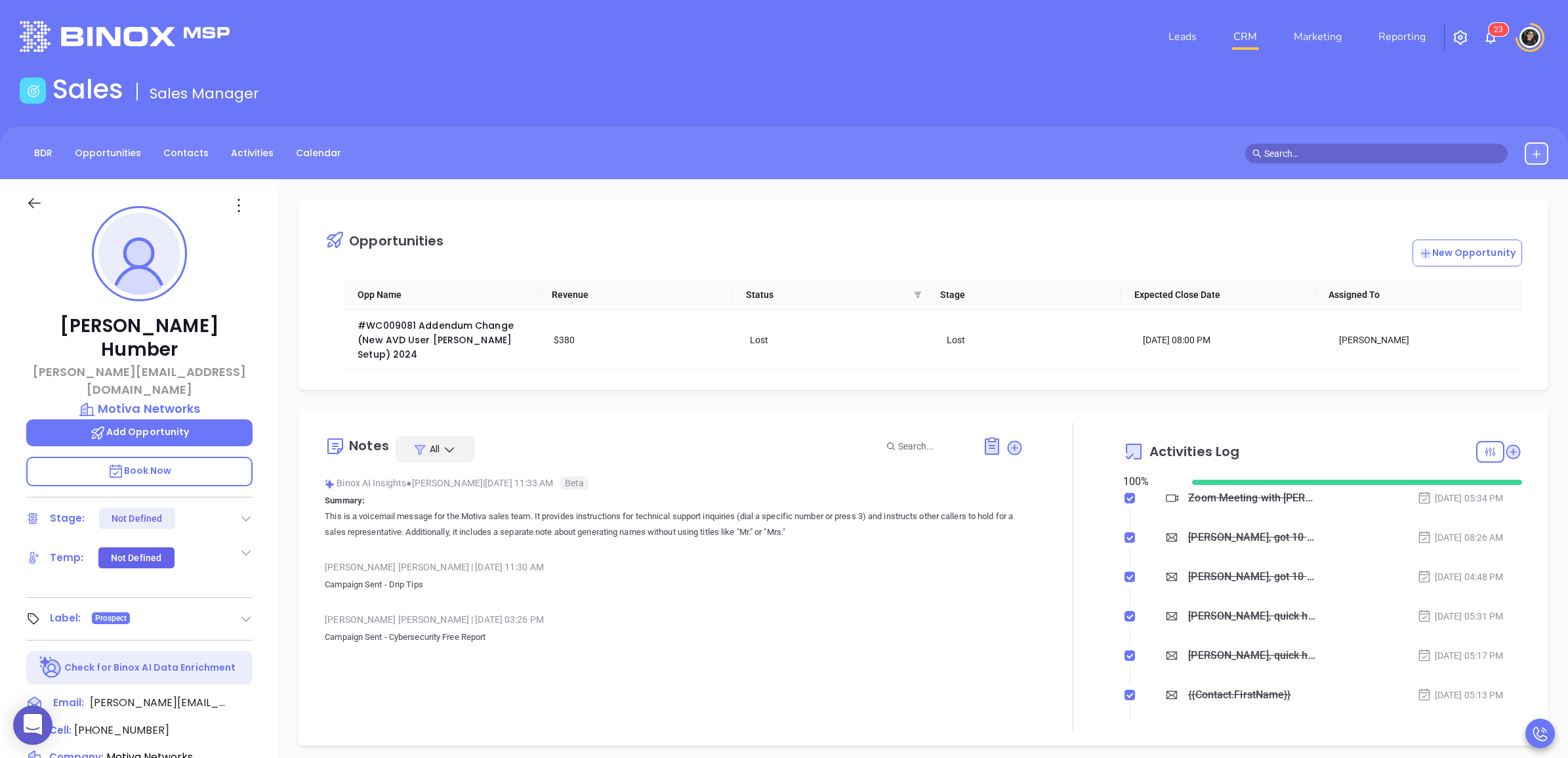
click at [756, 397] on div "Opportunities New Opportunity Opp Name Revenue Status Stage Expected Close Date…" at bounding box center [922, 638] width 1289 height 918
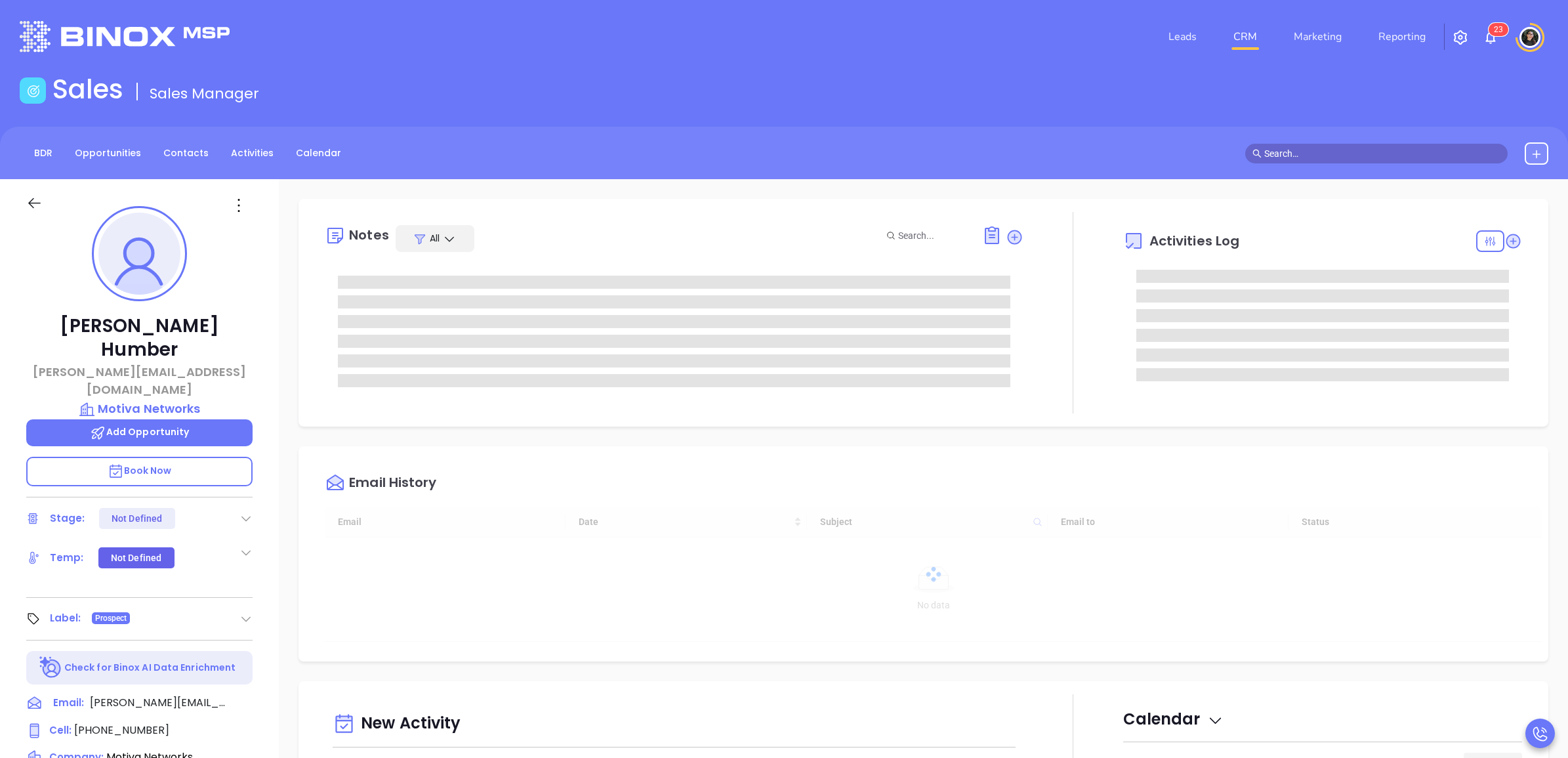
type input "[DATE]"
type input "[PERSON_NAME]"
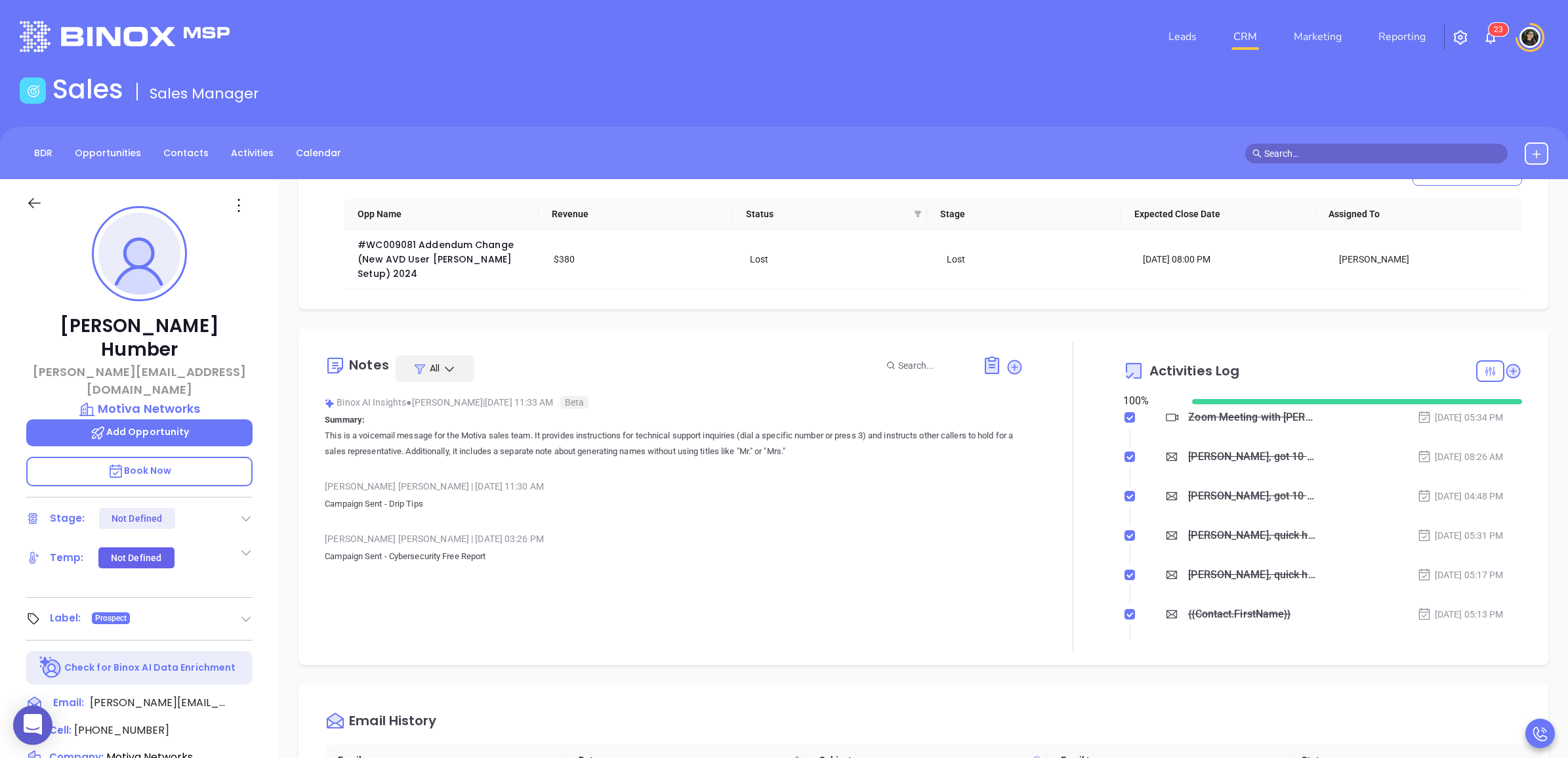
scroll to position [82, 0]
click at [1254, 414] on div "Zoom Meeting with [PERSON_NAME]" at bounding box center [1251, 415] width 127 height 19
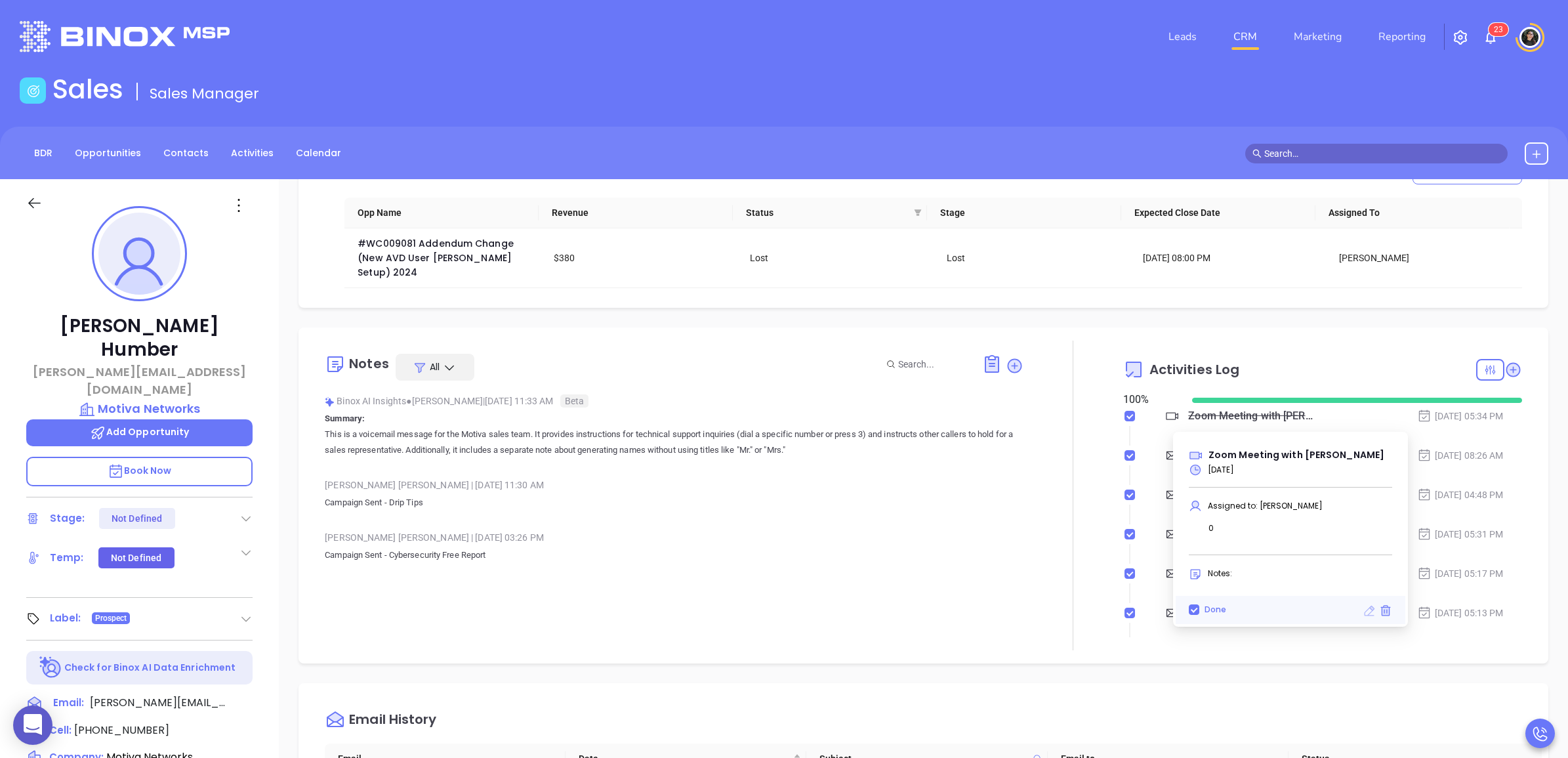
click at [1371, 608] on icon at bounding box center [1369, 611] width 11 height 11
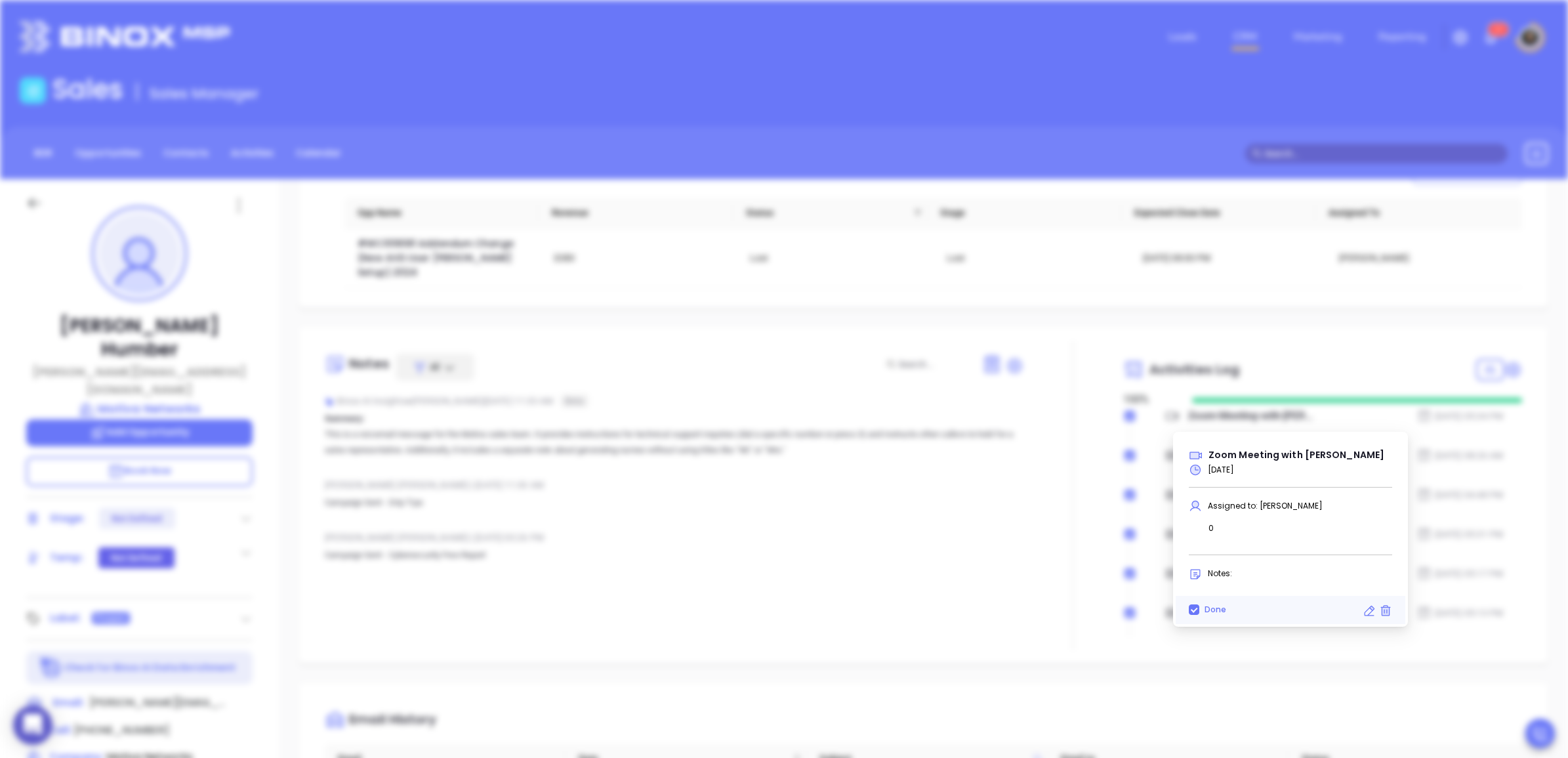
scroll to position [414, 0]
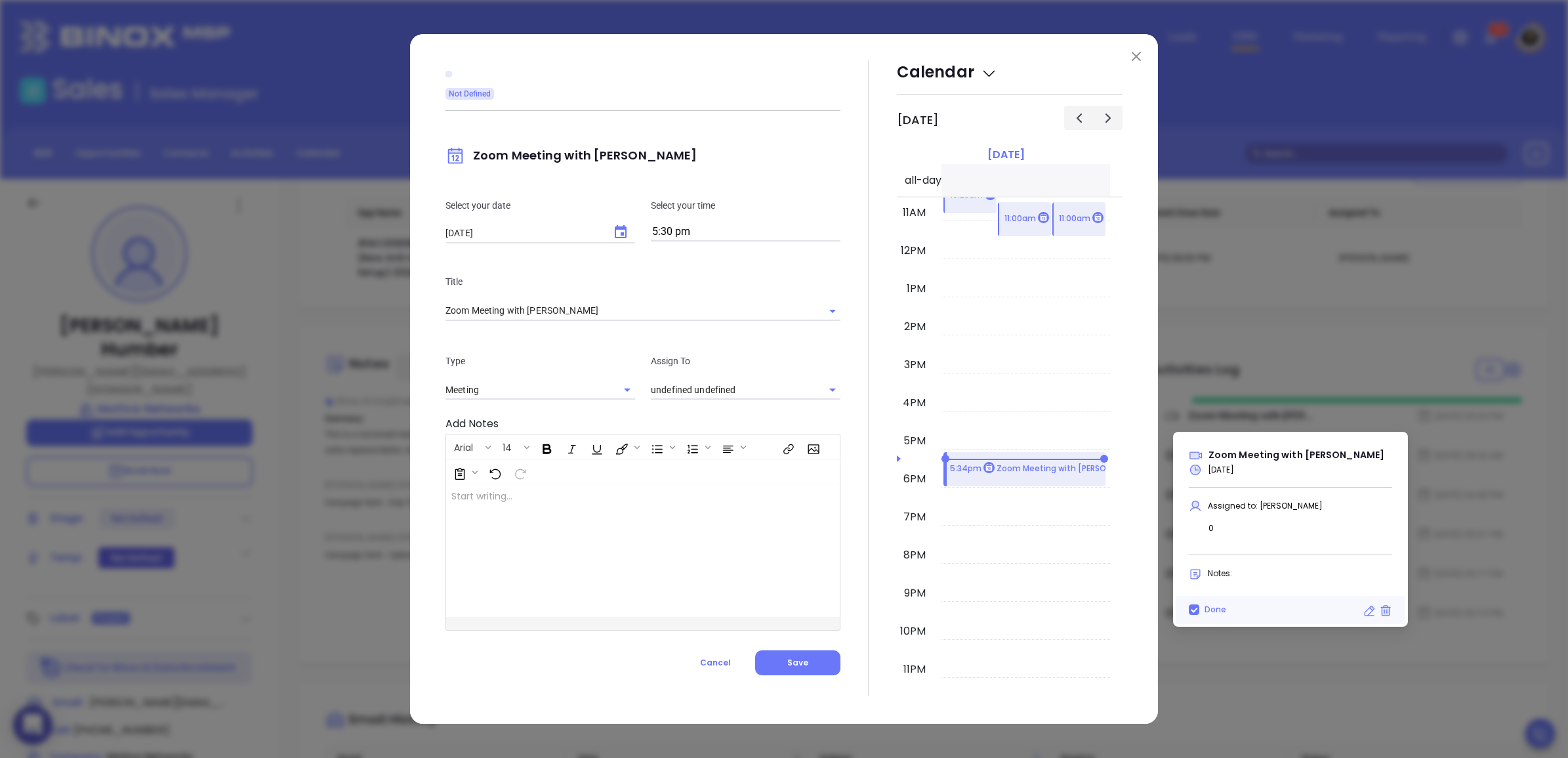
type input "[PERSON_NAME]"
click at [1135, 53] on img at bounding box center [1136, 56] width 9 height 9
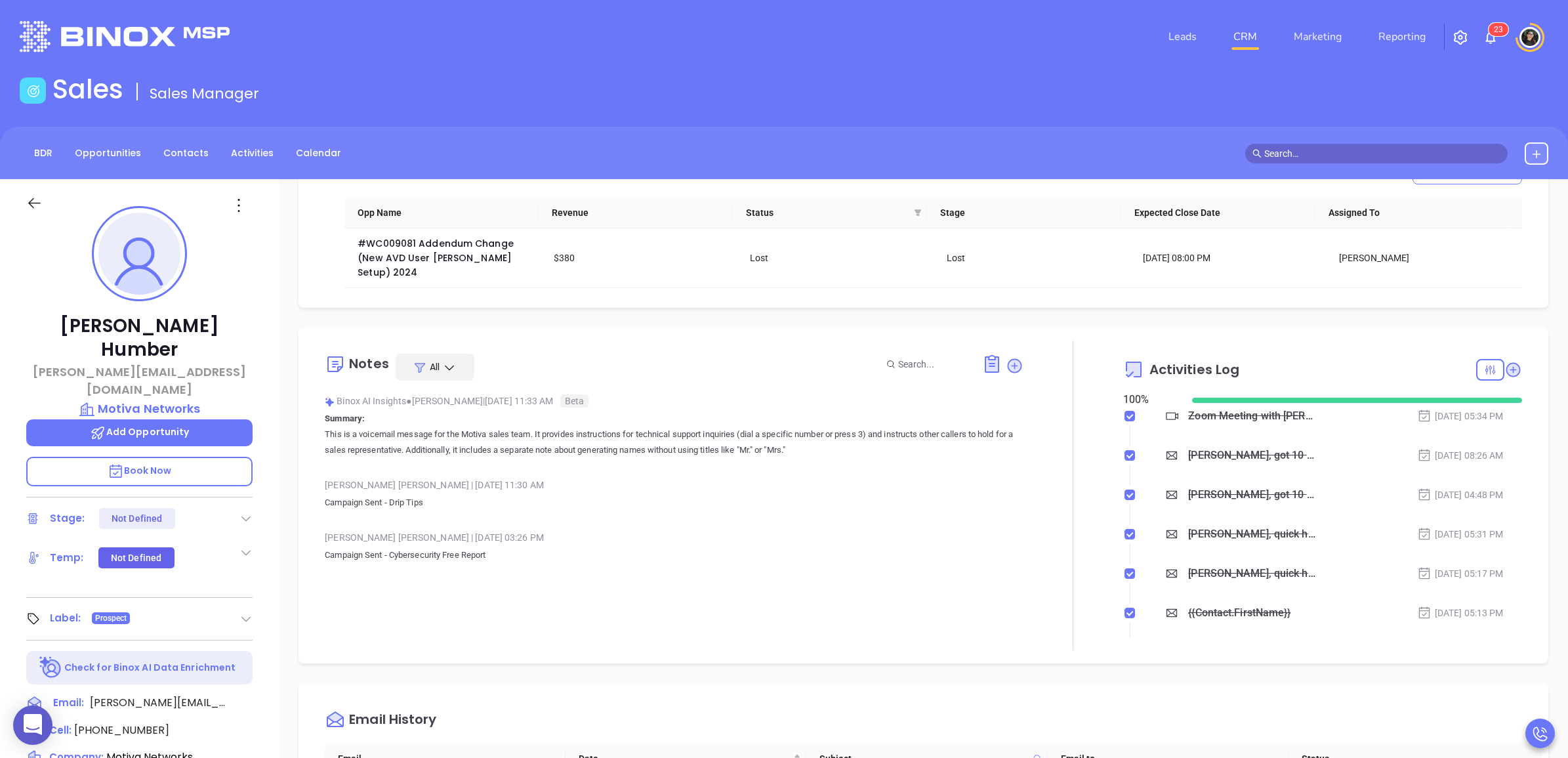
click at [1281, 358] on div "Activities Log" at bounding box center [1322, 370] width 399 height 32
click at [1232, 412] on div "Zoom Meeting with [PERSON_NAME]" at bounding box center [1251, 415] width 127 height 19
click at [964, 96] on div "Sales Sales Manager" at bounding box center [783, 92] width 1544 height 37
click at [1243, 37] on link "CRM" at bounding box center [1245, 37] width 34 height 26
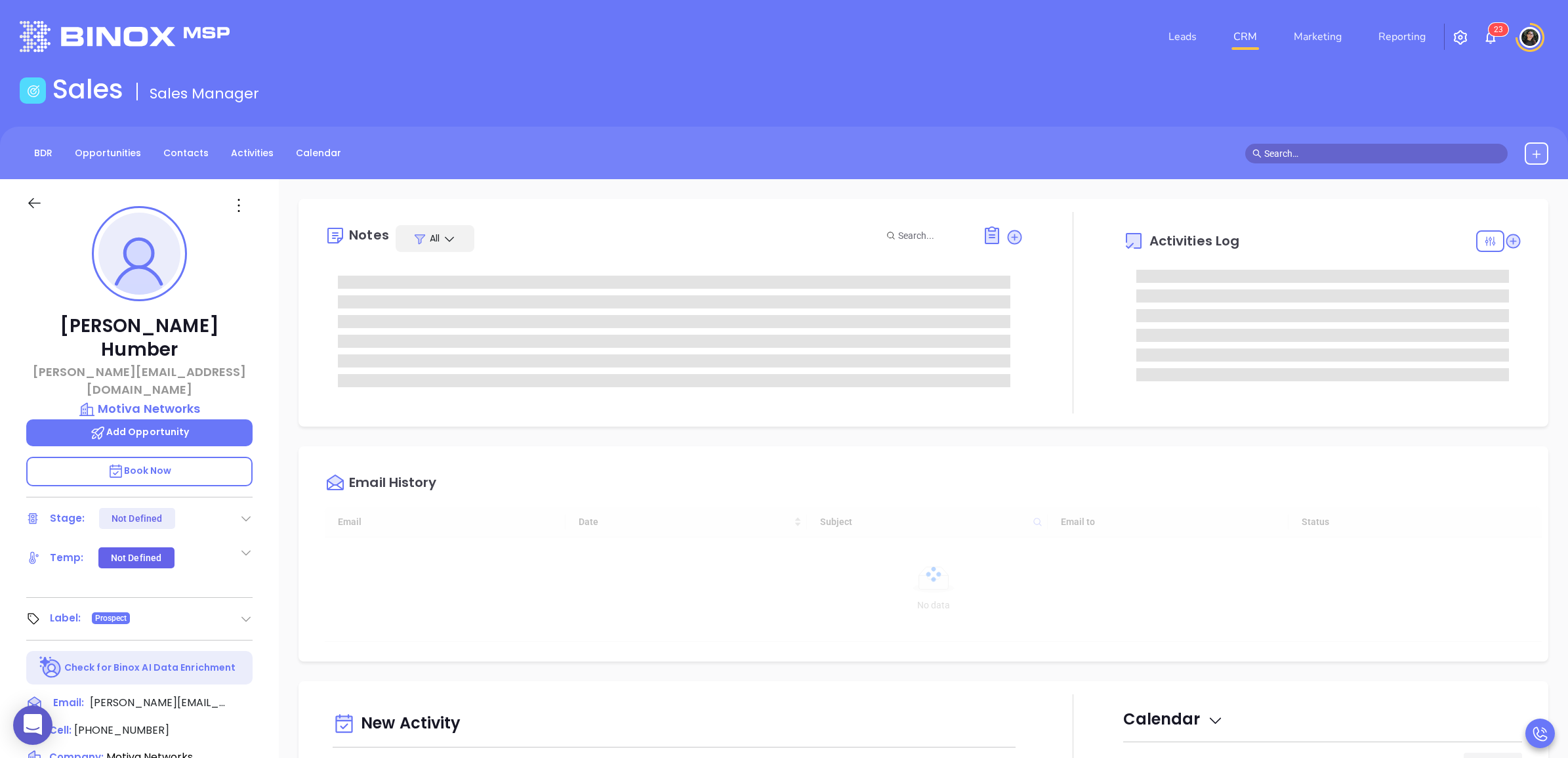
type input "[DATE]"
type input "[PERSON_NAME]"
